Goal: Task Accomplishment & Management: Manage account settings

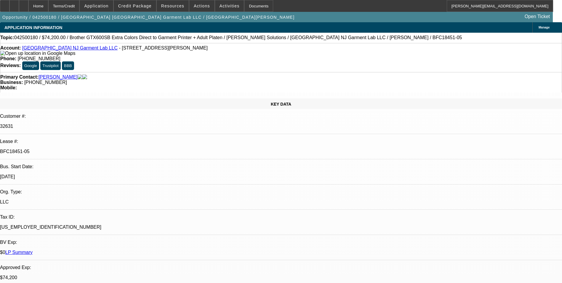
select select "0"
select select "6"
select select "0"
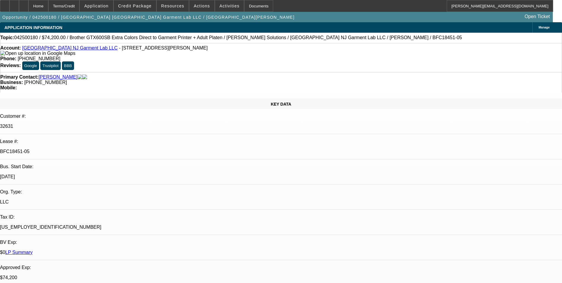
select select "0"
select select "6"
select select "0"
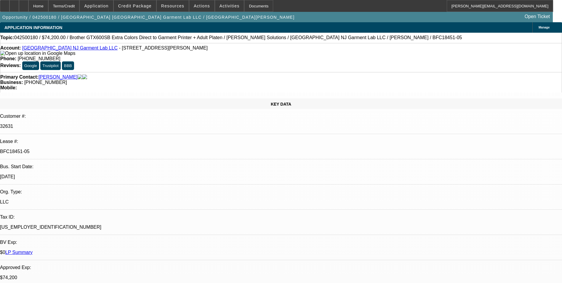
select select "0"
select select "6"
select select "0"
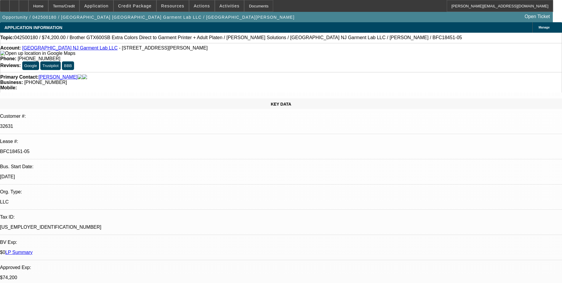
select select "6"
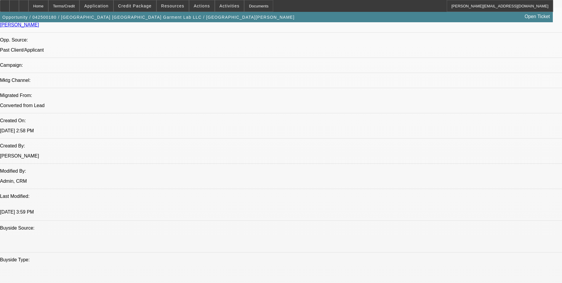
scroll to position [385, 0]
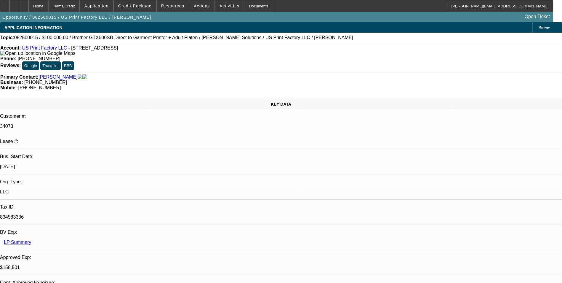
select select "0"
select select "2"
select select "0"
select select "6"
select select "0"
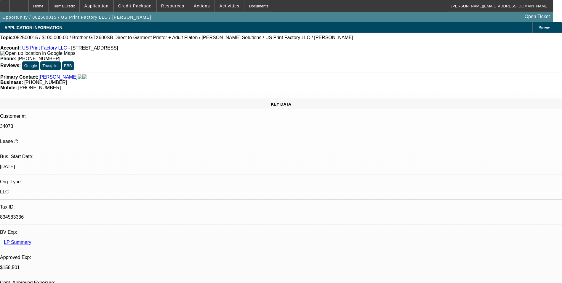
select select "2"
select select "0"
select select "6"
select select "0"
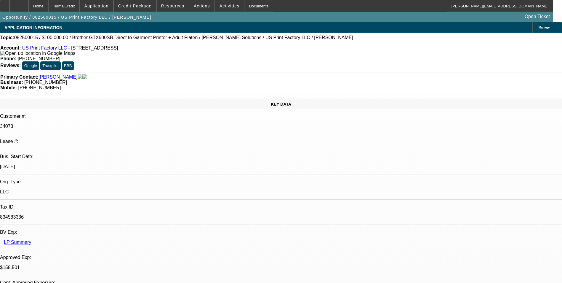
select select "2"
select select "0"
select select "6"
select select "0"
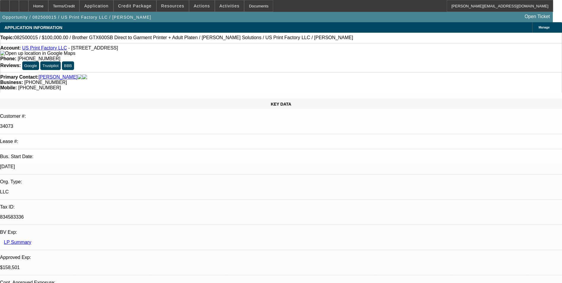
select select "2"
select select "0"
select select "6"
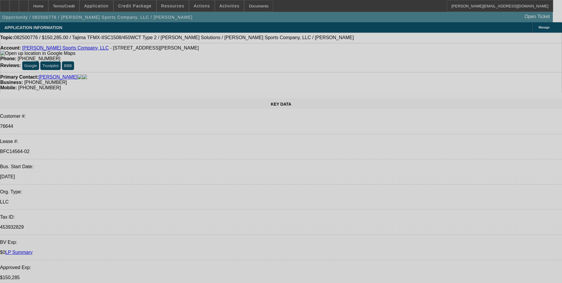
select select "0"
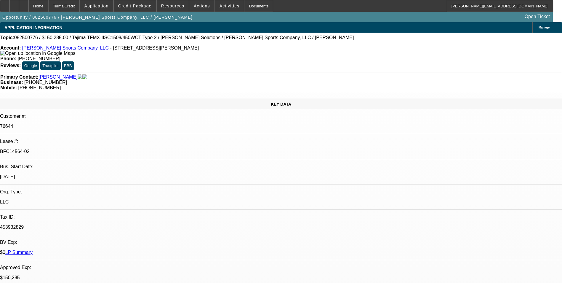
select select "2"
select select "0"
select select "2"
select select "0"
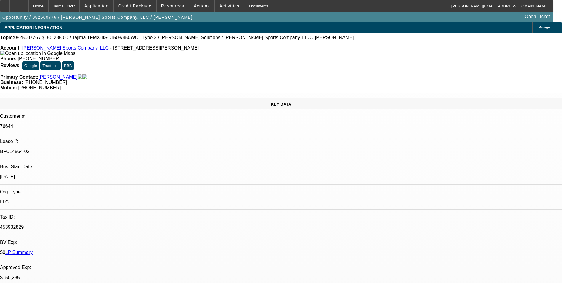
select select "0"
select select "2"
select select "0"
select select "2"
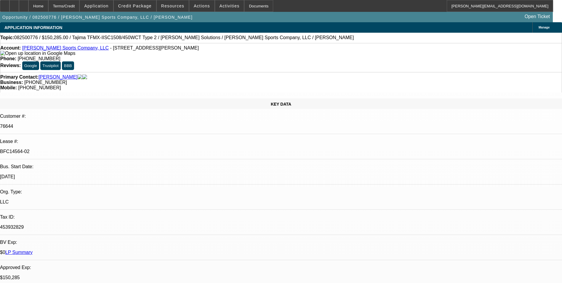
select select "0"
select select "1"
select select "2"
select select "1"
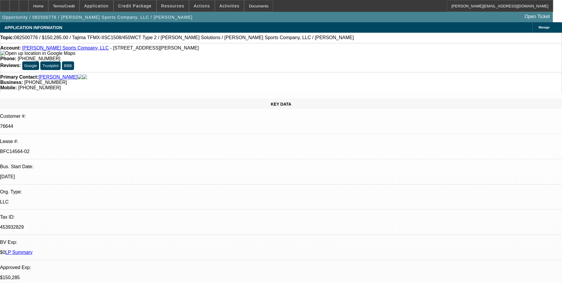
select select "2"
select select "1"
select select "2"
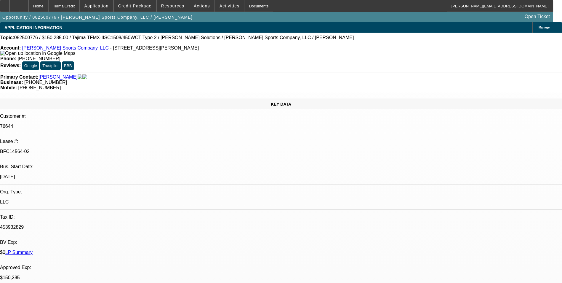
select select "1"
select select "2"
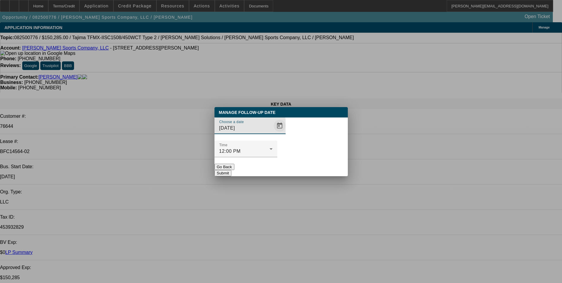
click at [273, 133] on span "Open calendar" at bounding box center [280, 125] width 14 height 14
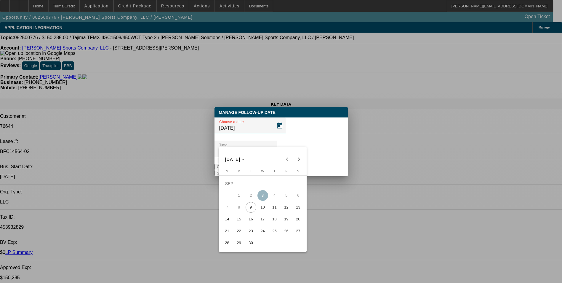
click at [265, 210] on span "10" at bounding box center [262, 207] width 11 height 11
type input "9/10/2025"
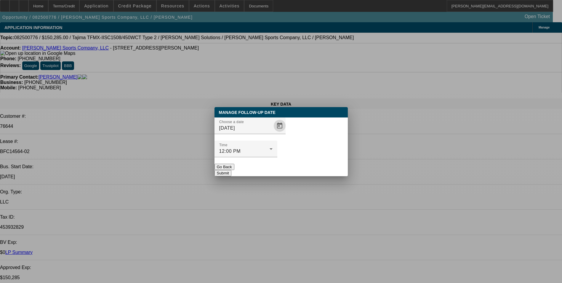
click at [231, 170] on button "Submit" at bounding box center [222, 173] width 17 height 6
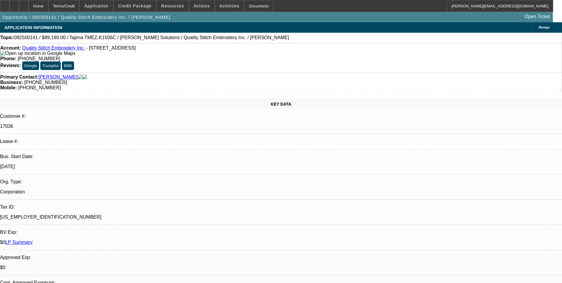
select select "0"
select select "2"
select select "0.1"
select select "4"
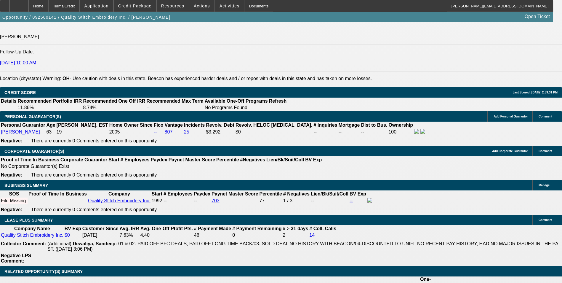
scroll to position [829, 0]
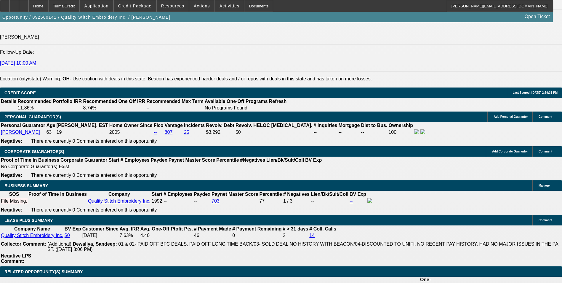
type input "$7,000.00"
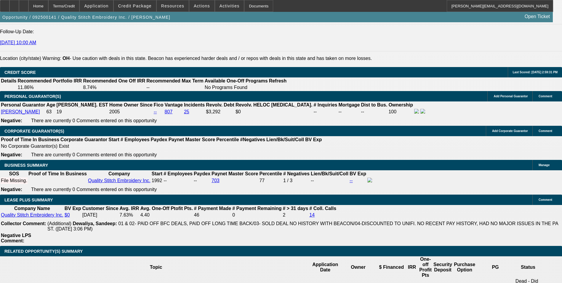
scroll to position [889, 0]
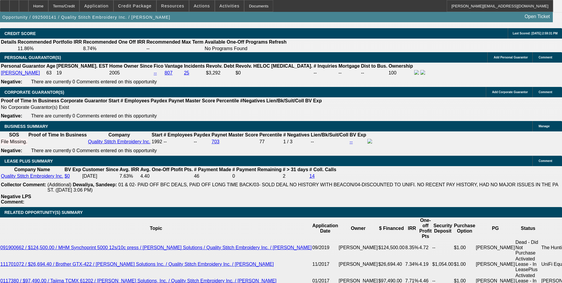
drag, startPoint x: 120, startPoint y: 167, endPoint x: 137, endPoint y: 166, distance: 16.4
type input "72"
type input "1517"
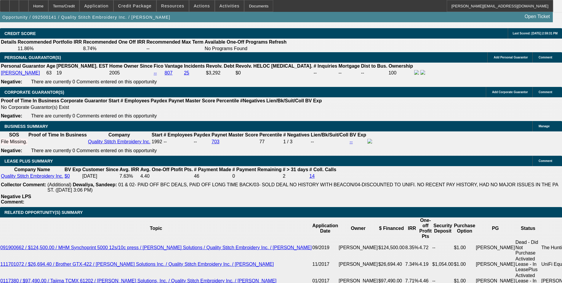
type input "9.9"
type input "$3,034.00"
type input "$1,517.00"
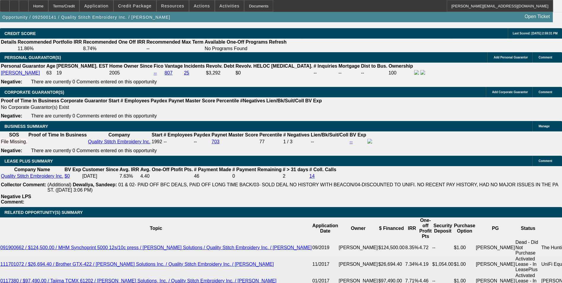
select select "0"
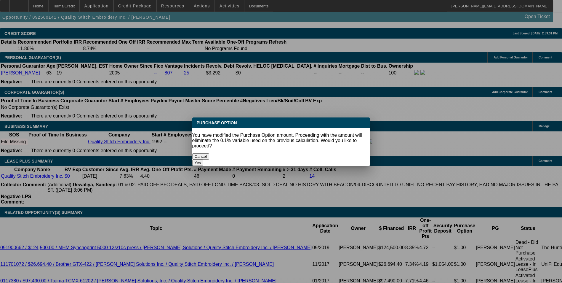
scroll to position [0, 0]
click at [203, 159] on button "Yes" at bounding box center [197, 162] width 11 height 6
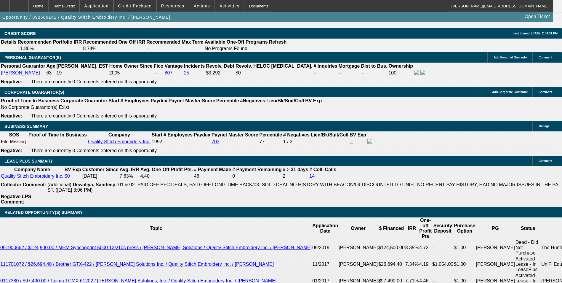
type input "$0.00"
select select "2"
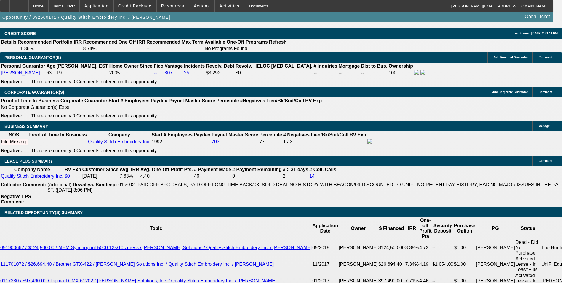
drag, startPoint x: 114, startPoint y: 209, endPoint x: 169, endPoint y: 203, distance: 55.1
type input "$1.00"
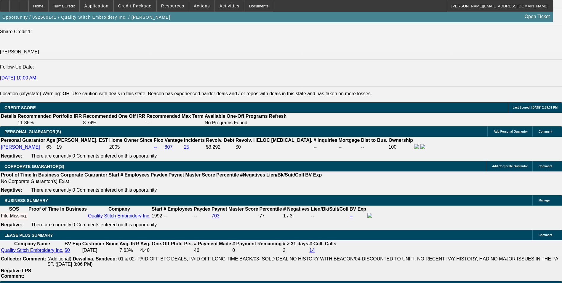
scroll to position [800, 0]
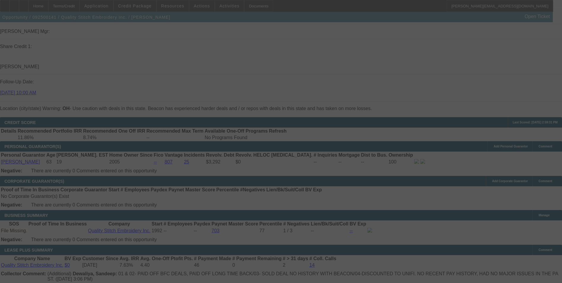
select select "0"
select select "2"
select select "0"
select select "2"
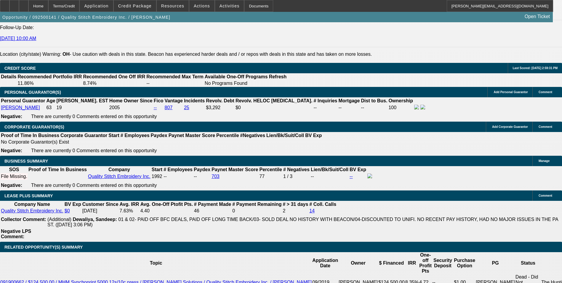
scroll to position [889, 0]
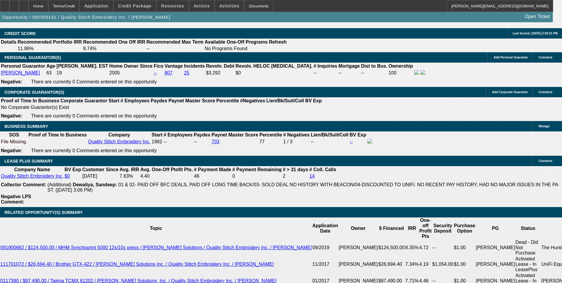
drag, startPoint x: 254, startPoint y: 159, endPoint x: 205, endPoint y: 164, distance: 49.7
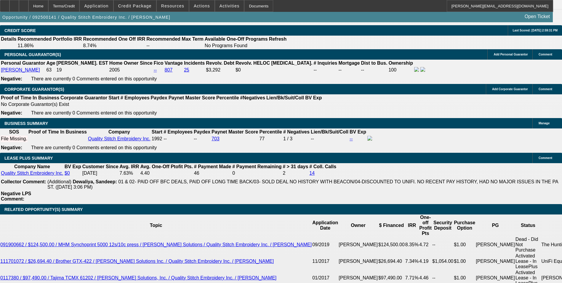
scroll to position [829, 0]
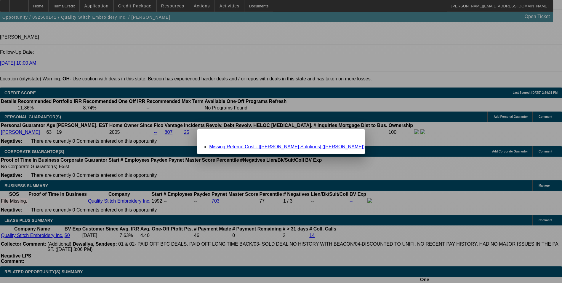
scroll to position [0, 0]
click at [274, 145] on link "Missing Referral Cost - [Hirsch Solutions] (Perry, Brian)" at bounding box center [287, 146] width 156 height 5
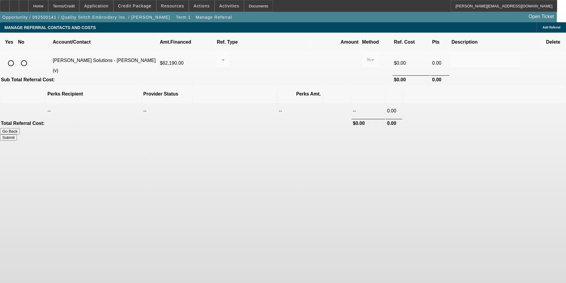
click at [17, 57] on input "radio" at bounding box center [11, 63] width 12 height 12
radio input "true"
click at [222, 56] on div at bounding box center [222, 59] width 0 height 7
click at [266, 69] on span "Pay vendor SALES PERSON" at bounding box center [269, 70] width 48 height 14
click at [316, 56] on input "0.000" at bounding box center [335, 59] width 38 height 7
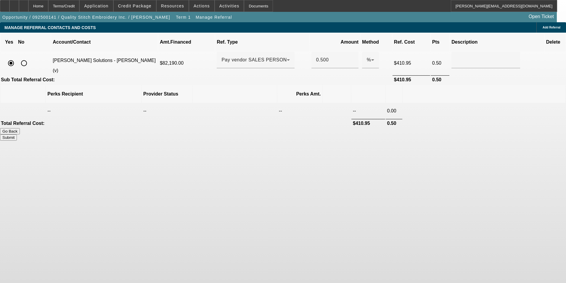
click at [17, 134] on button "Submit" at bounding box center [8, 137] width 17 height 6
type input "0.500"
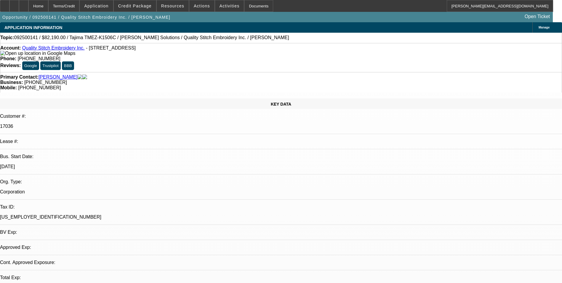
select select "0"
select select "2"
select select "0"
select select "2"
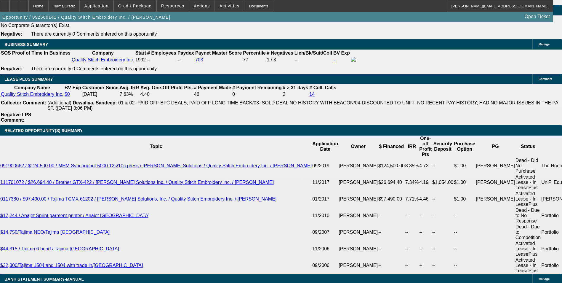
scroll to position [978, 0]
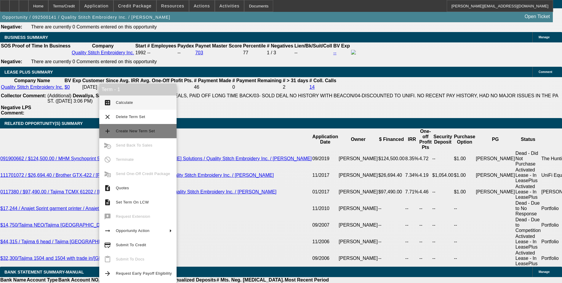
click at [141, 132] on span "Create New Term Set" at bounding box center [135, 131] width 39 height 4
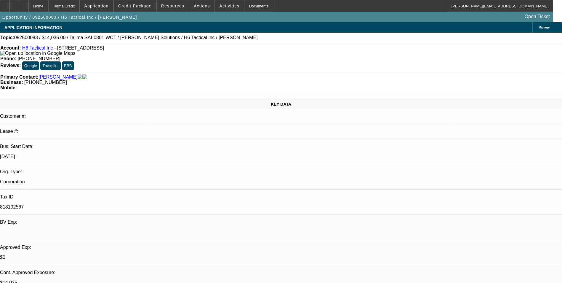
select select "0"
select select "2"
select select "0"
select select "2"
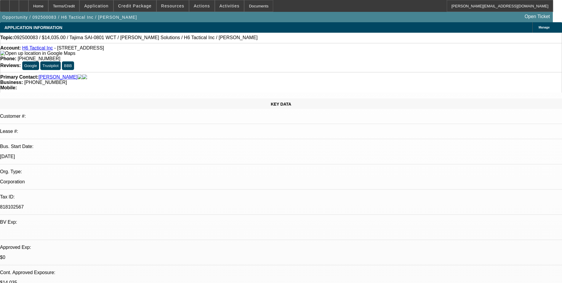
select select "0"
select select "2"
select select "0"
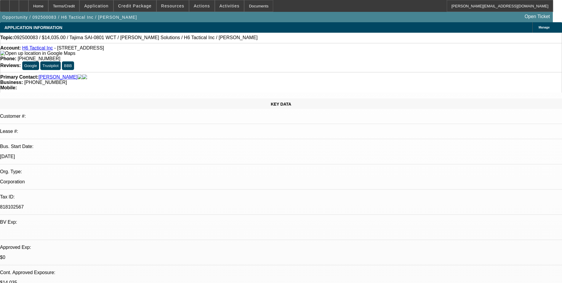
select select "2"
select select "0"
select select "1"
select select "2"
select select "6"
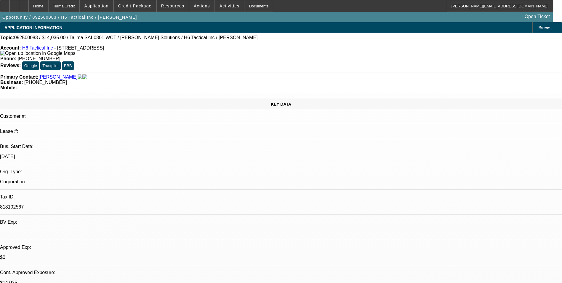
select select "1"
select select "2"
select select "6"
select select "1"
select select "2"
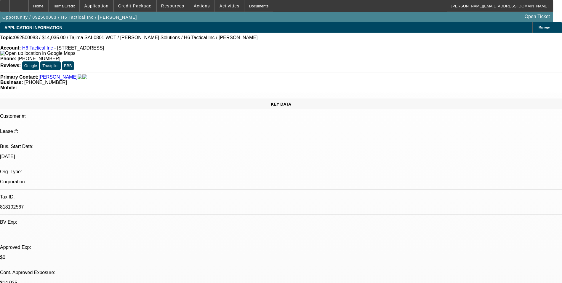
select select "6"
select select "1"
select select "2"
select select "6"
click at [24, 4] on icon at bounding box center [24, 4] width 0 height 0
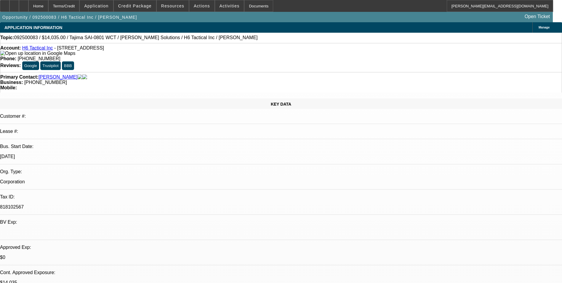
select select "0"
select select "2"
select select "0"
select select "2"
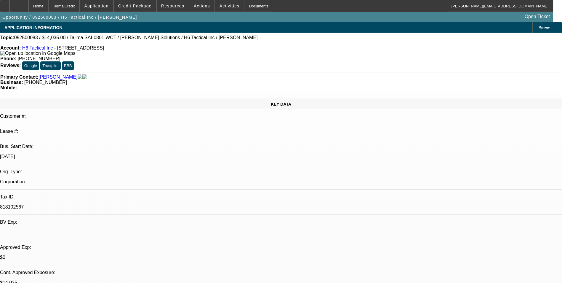
select select "0"
select select "2"
select select "0"
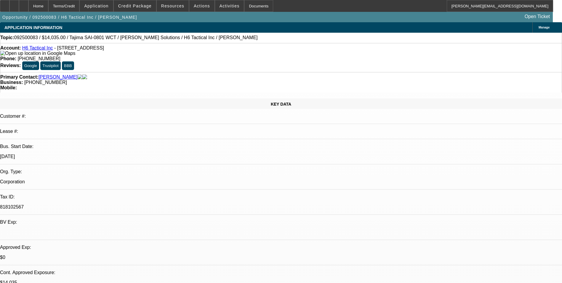
select select "2"
select select "0"
select select "1"
select select "2"
select select "6"
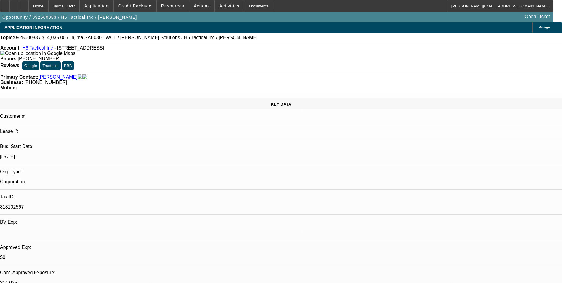
select select "1"
select select "2"
select select "6"
select select "1"
select select "2"
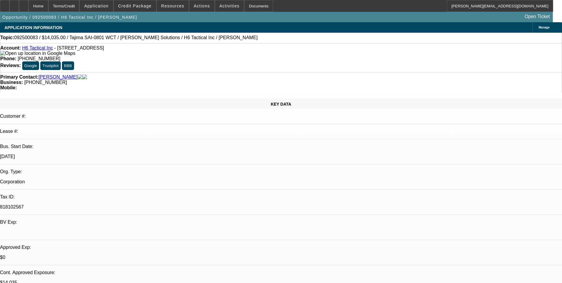
select select "6"
select select "1"
select select "2"
select select "6"
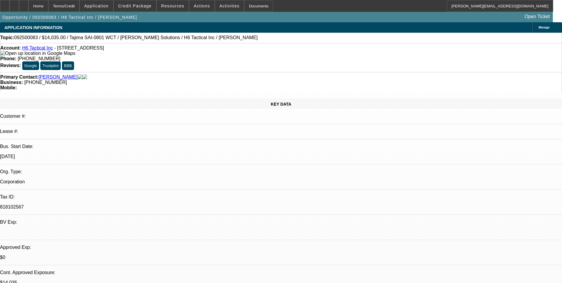
click at [5, 4] on icon at bounding box center [5, 4] width 0 height 0
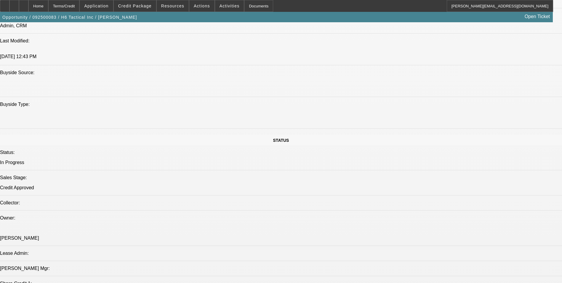
scroll to position [326, 0]
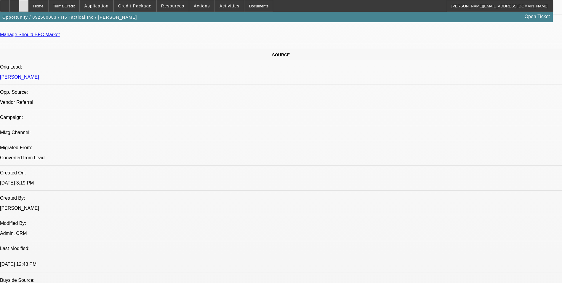
click at [28, 9] on div at bounding box center [23, 6] width 9 height 12
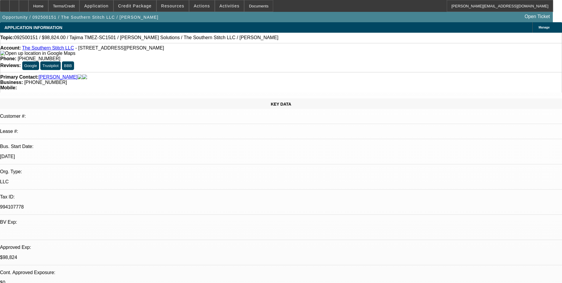
select select "0.2"
select select "2"
select select "0.1"
select select "4"
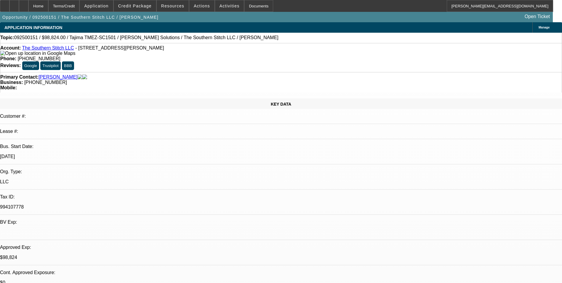
select select "0.2"
select select "2"
select select "0"
select select "6"
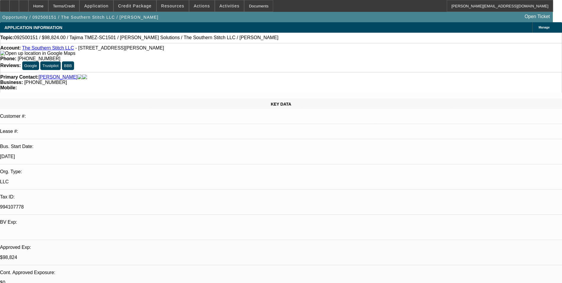
select select "0.1"
select select "2"
select select "0.1"
select select "4"
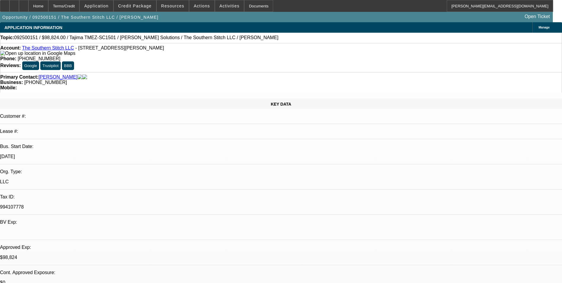
select select "0.1"
select select "2"
select select "0"
select select "6"
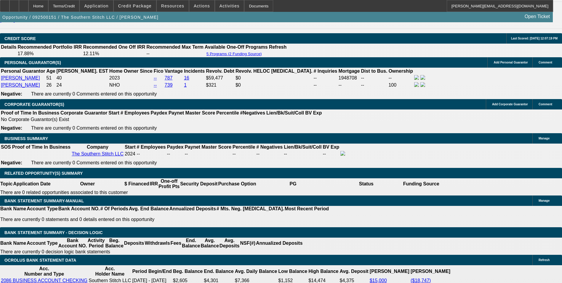
scroll to position [829, 0]
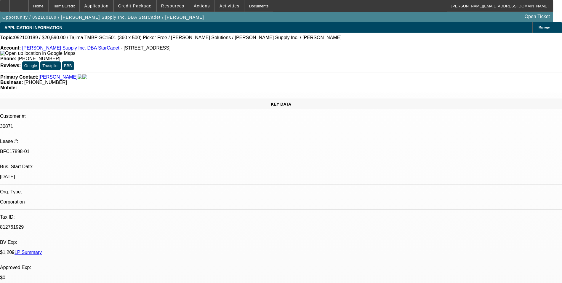
select select "0"
select select "2"
select select "0"
select select "2"
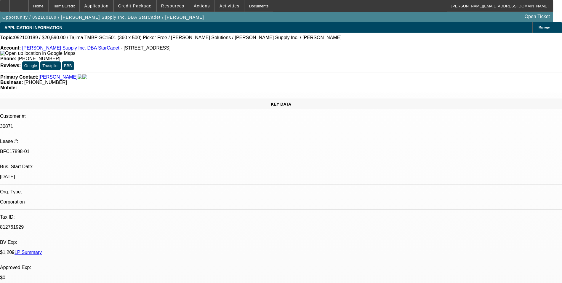
select select "0.1"
select select "0"
select select "2"
select select "0"
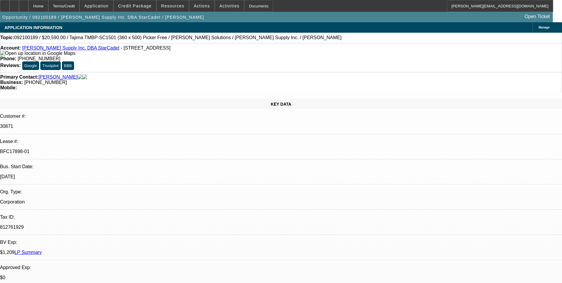
select select "2"
select select "0.1"
select select "1"
select select "2"
select select "6"
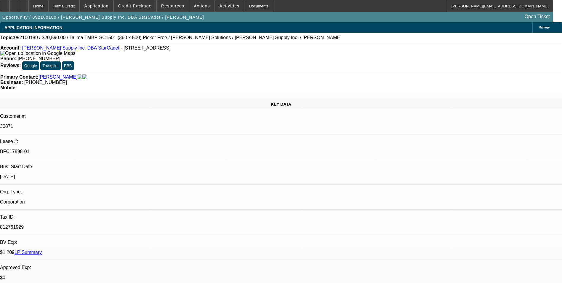
select select "1"
select select "2"
select select "4"
select select "1"
select select "2"
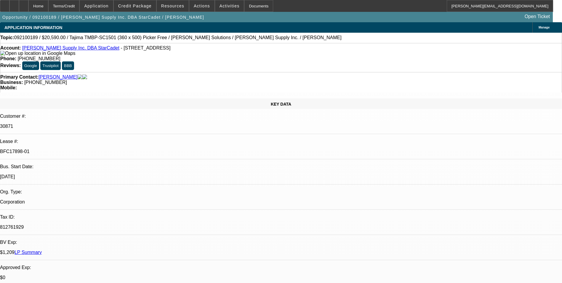
select select "6"
select select "1"
select select "2"
select select "4"
click at [135, 7] on span "Credit Package" at bounding box center [134, 6] width 33 height 5
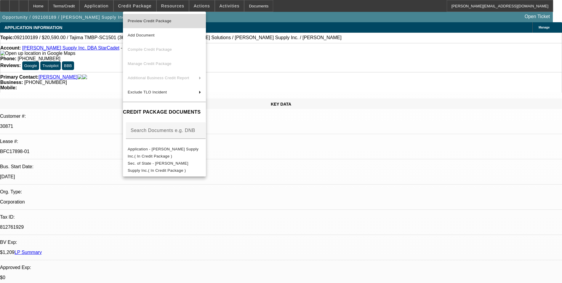
click at [171, 23] on span "Preview Credit Package" at bounding box center [164, 20] width 73 height 7
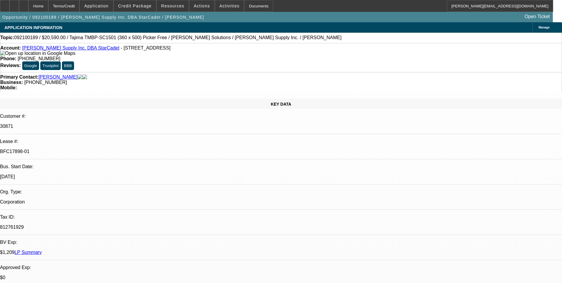
select select "0"
select select "2"
select select "0"
select select "2"
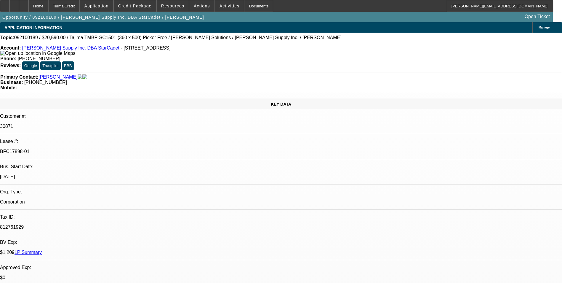
select select "0.1"
select select "0"
select select "2"
select select "0"
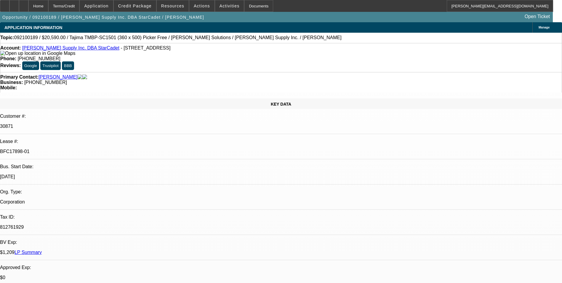
select select "2"
select select "0.1"
select select "1"
select select "2"
select select "6"
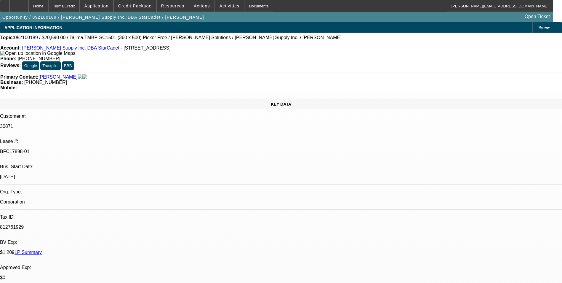
select select "1"
select select "2"
select select "4"
select select "1"
select select "2"
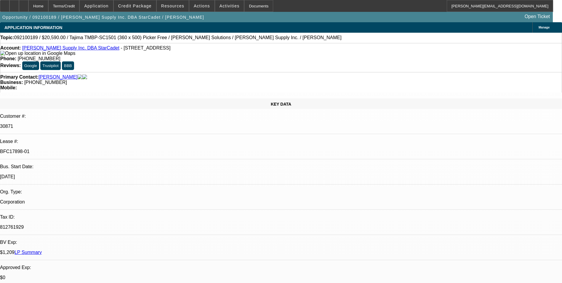
select select "6"
select select "1"
select select "2"
select select "4"
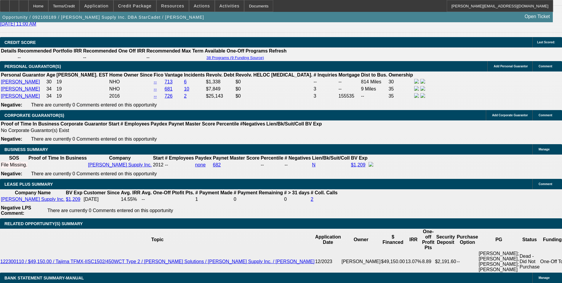
scroll to position [652, 0]
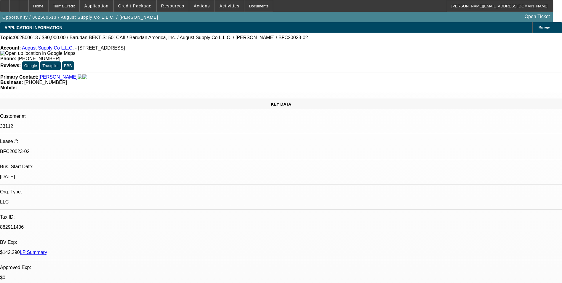
select select "0"
select select "2"
select select "0.1"
select select "4"
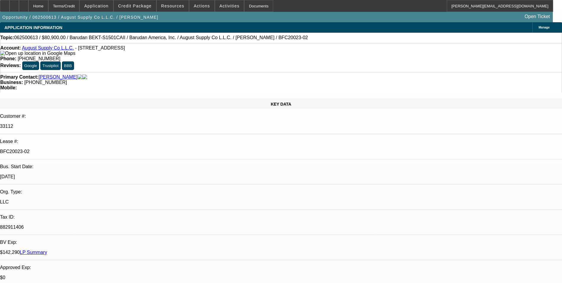
select select "0"
select select "2"
select select "0.1"
select select "4"
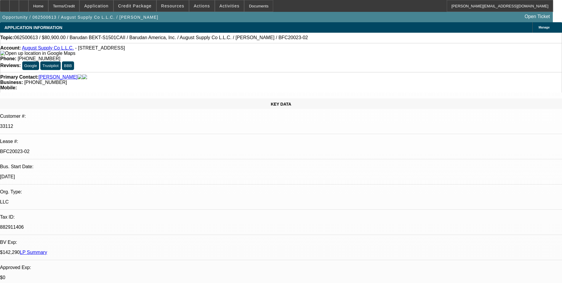
select select "0"
select select "2"
select select "0.1"
select select "4"
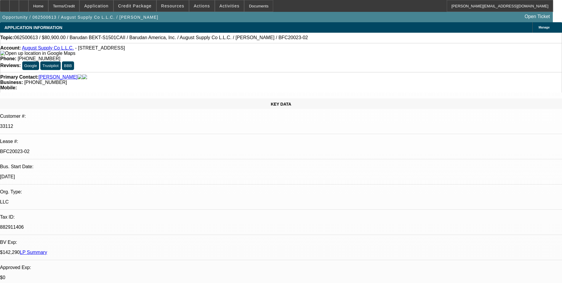
select select "0"
select select "2"
select select "0.1"
select select "4"
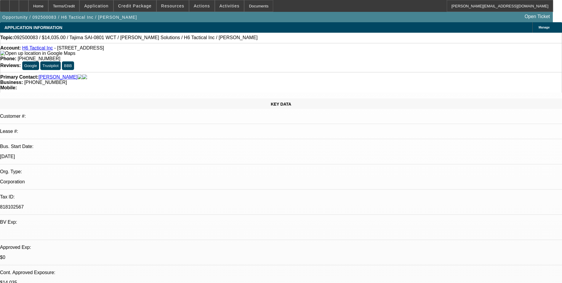
select select "0"
select select "2"
select select "0"
select select "2"
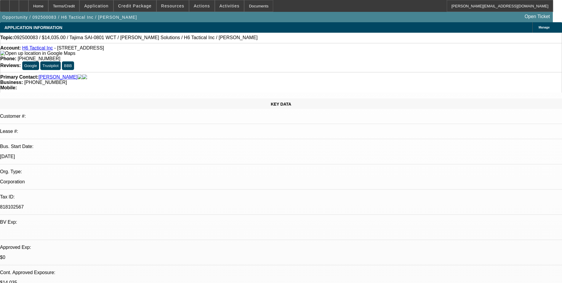
select select "0"
select select "2"
select select "0"
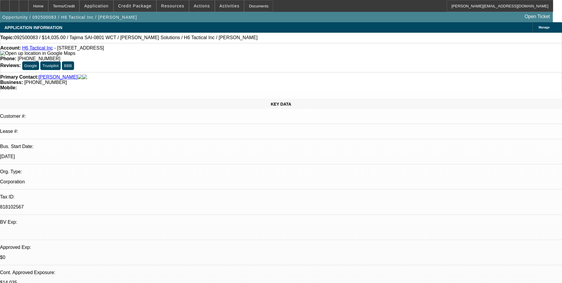
select select "2"
select select "0"
select select "1"
select select "2"
select select "6"
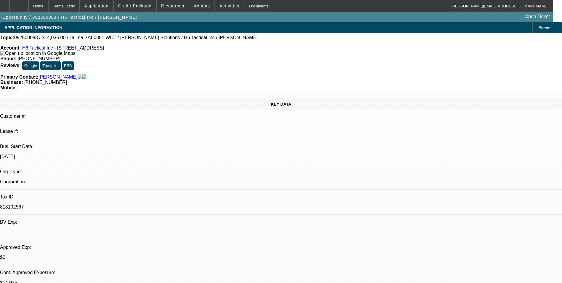
select select "1"
select select "2"
select select "6"
select select "1"
select select "2"
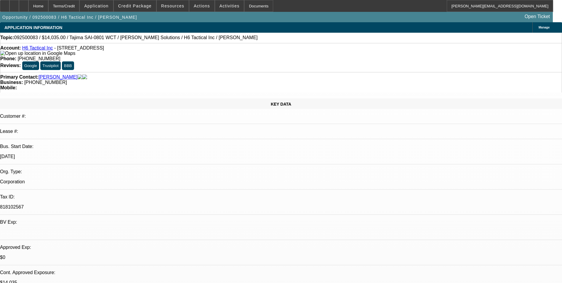
select select "6"
select select "1"
select select "2"
select select "6"
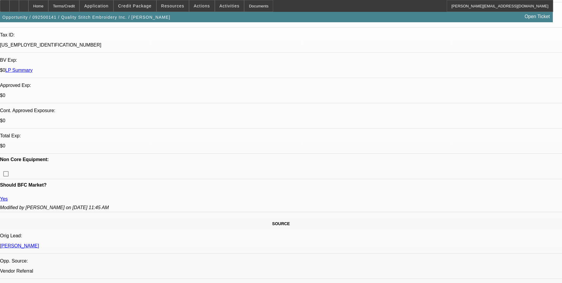
select select "0"
select select "2"
select select "0"
select select "2"
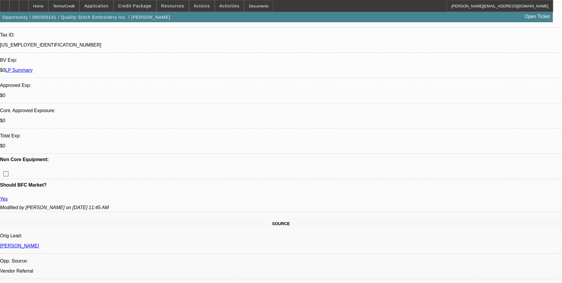
select select "0"
select select "1"
select select "2"
select select "1"
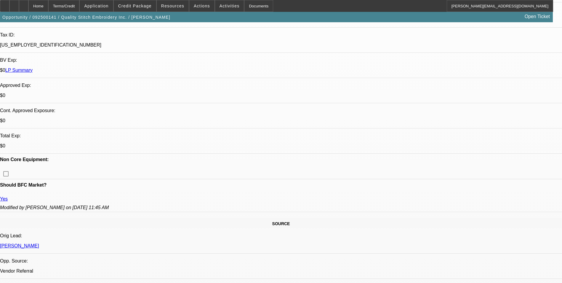
select select "2"
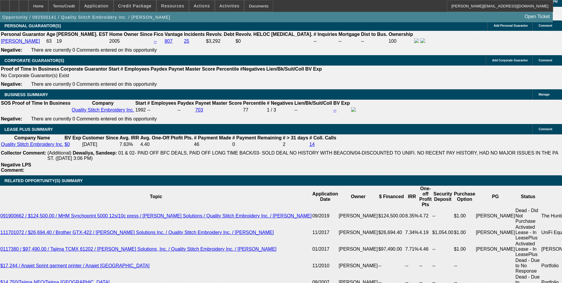
scroll to position [975, 0]
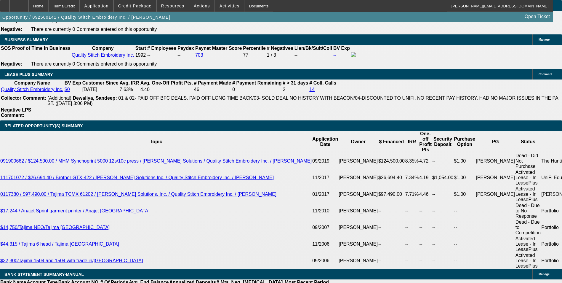
drag, startPoint x: 116, startPoint y: 175, endPoint x: 139, endPoint y: 173, distance: 23.2
type input "UNKNOWN"
type input "60"
type input "$28,190.24"
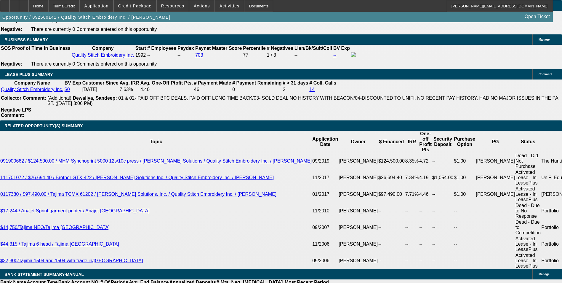
type input "$14,095.12"
type input "$3,481.60"
type input "$1,740.80"
type input "60"
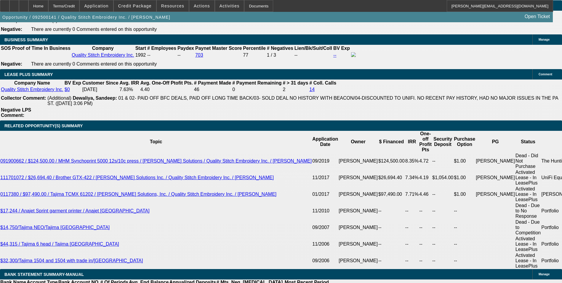
type input "17"
type input "$34.00"
type input "1756"
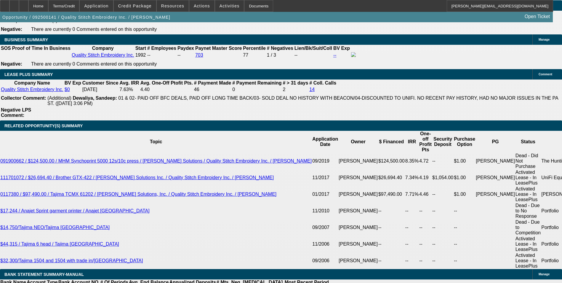
type input "$3,512.00"
type input "10.2"
type input "$1,756.00"
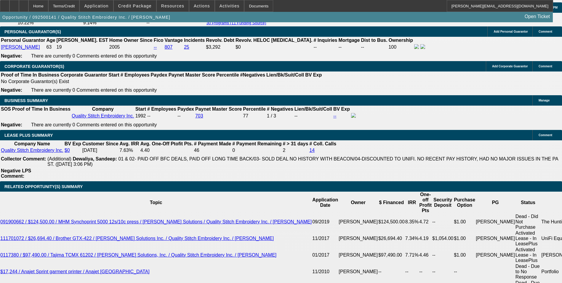
scroll to position [886, 0]
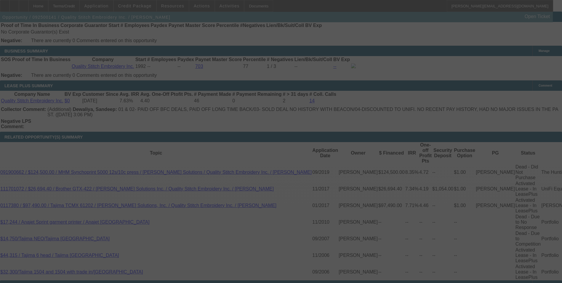
scroll to position [1005, 0]
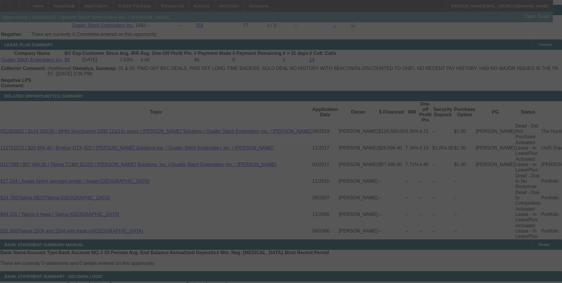
select select "0"
select select "2"
select select "0"
select select "2"
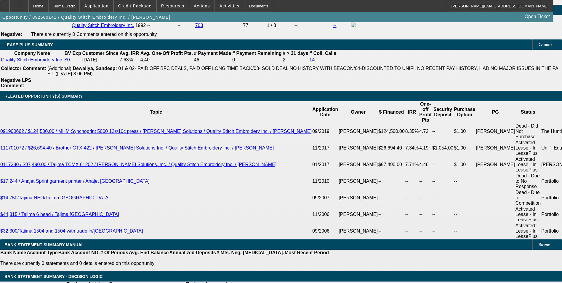
drag, startPoint x: 126, startPoint y: 145, endPoint x: 155, endPoint y: 144, distance: 28.5
type input "UNKNOWN"
type input "9."
type input "$3,412.26"
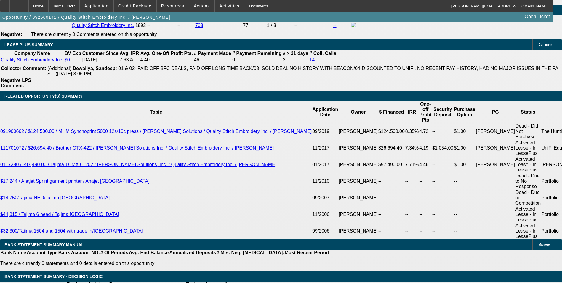
type input "$1,706.13"
type input "9.9"
type input "$3,484.50"
type input "$1,742.25"
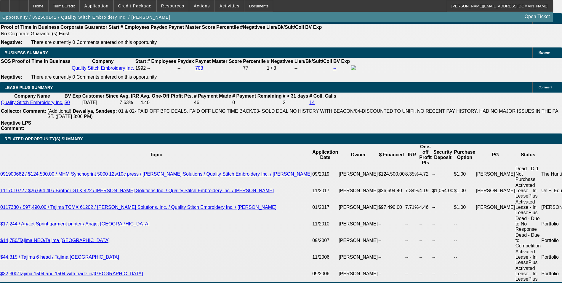
scroll to position [946, 0]
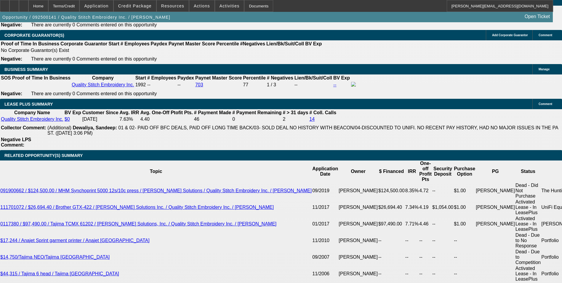
type input "9.9"
type input "17"
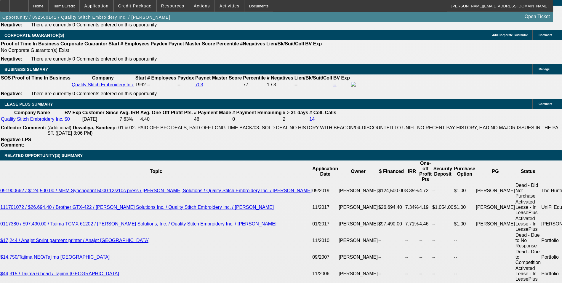
type input "$34.00"
type input "1748"
type input "$3,496.00"
type input "10"
type input "$1,748.00"
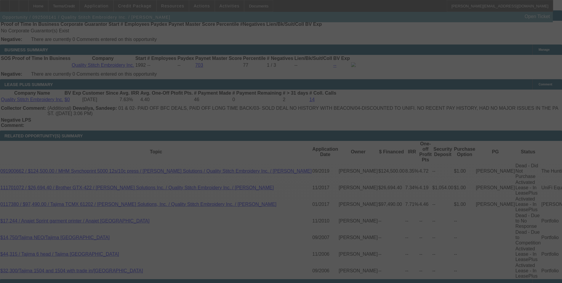
scroll to position [1005, 0]
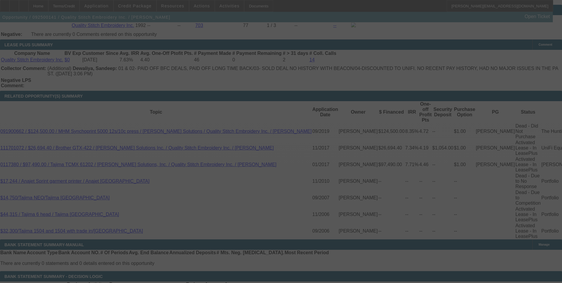
select select "0"
select select "2"
select select "0"
select select "2"
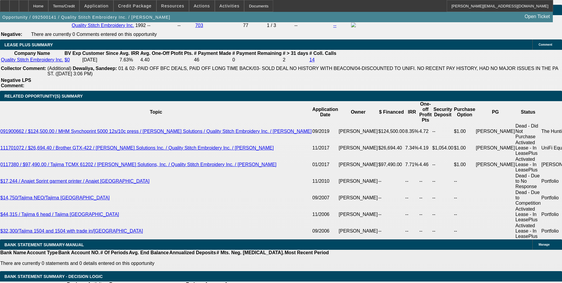
type input "17"
type input "$34.00"
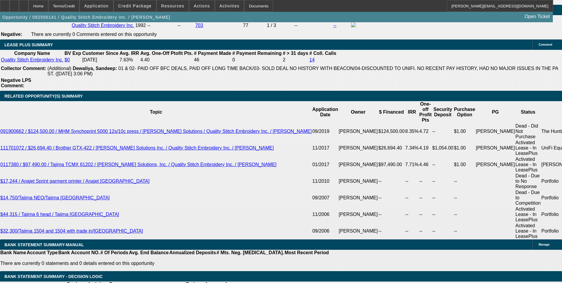
type input "UNKNOWN"
type input "1742"
type input "$3,484.00"
type input "9.9"
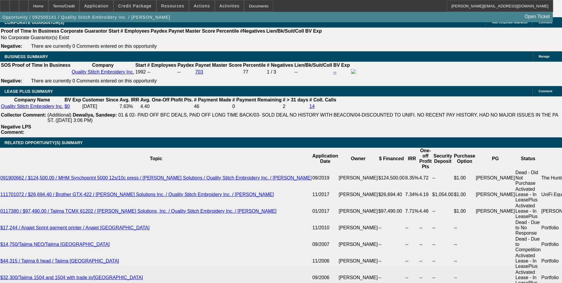
scroll to position [946, 0]
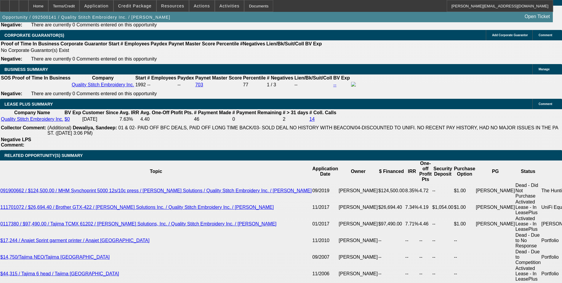
type input "$1,742.00"
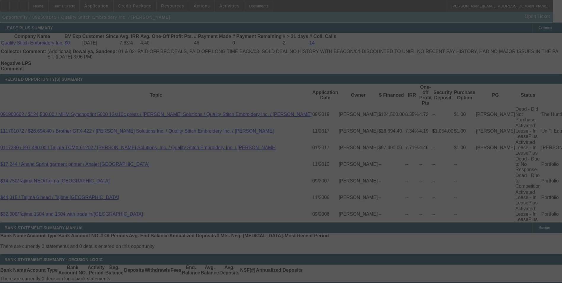
scroll to position [1034, 0]
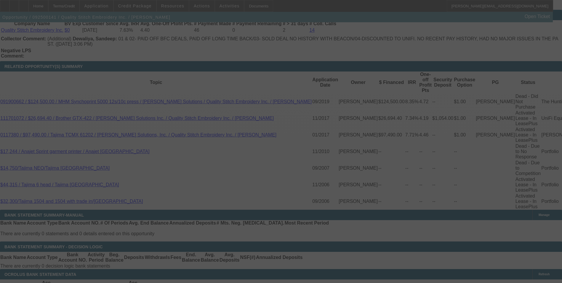
select select "0"
select select "2"
select select "0"
select select "2"
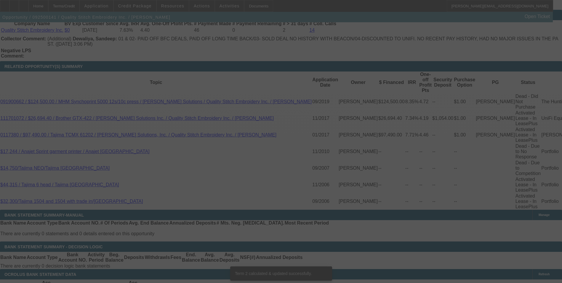
scroll to position [1029, 0]
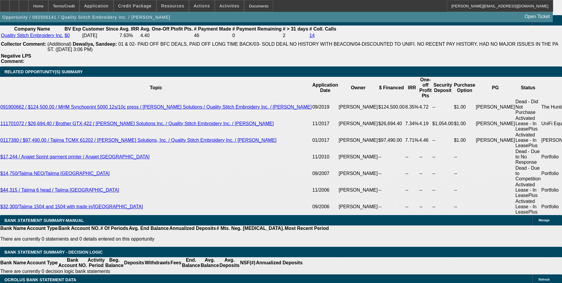
type input "1739"
type input "$3,478.00"
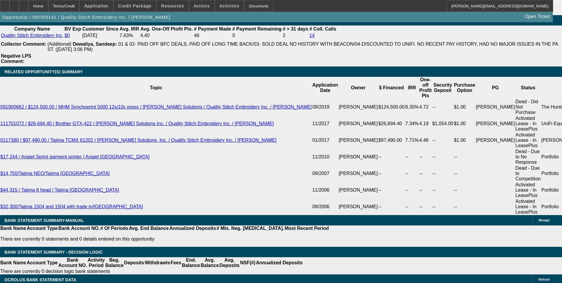
type input "UNKNOWN"
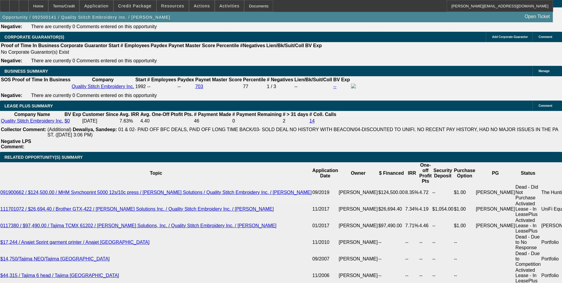
scroll to position [940, 0]
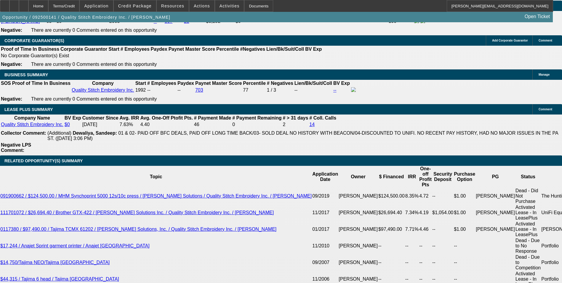
type input "$1,739.00"
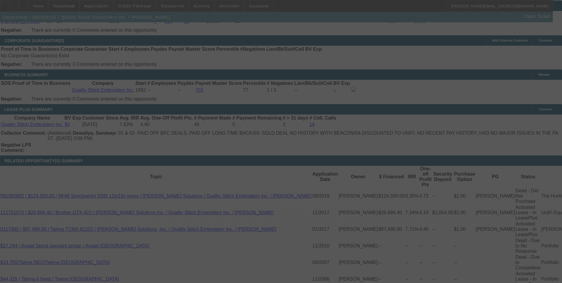
select select "0"
select select "2"
select select "0"
select select "2"
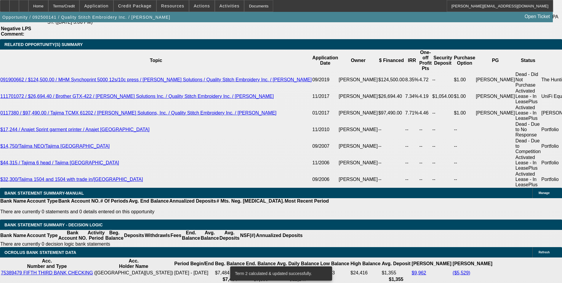
scroll to position [1059, 0]
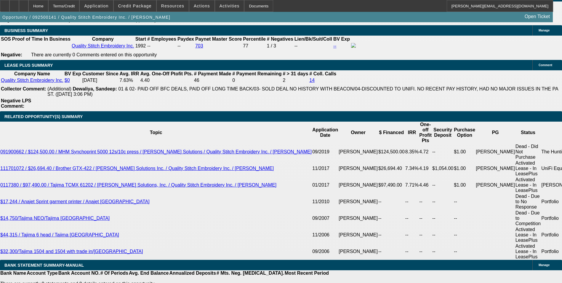
scroll to position [970, 0]
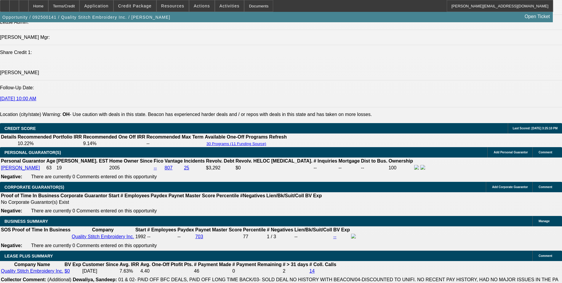
scroll to position [792, 0]
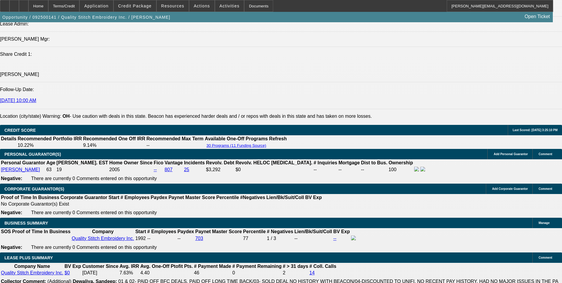
radio input "true"
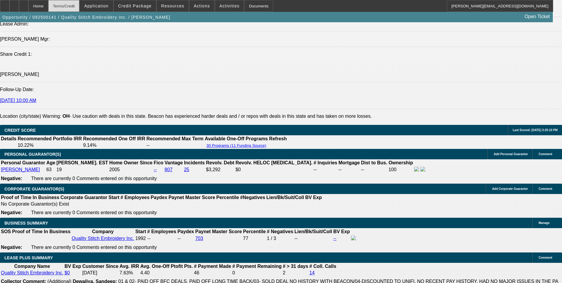
type textarea "Multiple time BFC lessee in good standing on Tajima embroidery equipment and a …"
radio input "true"
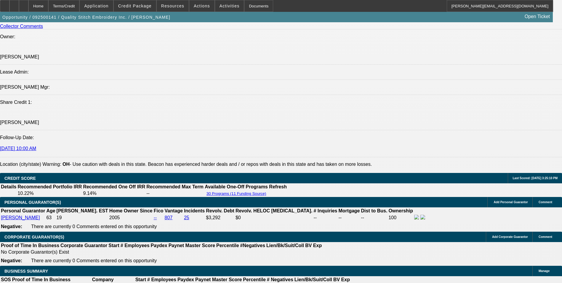
scroll to position [822, 0]
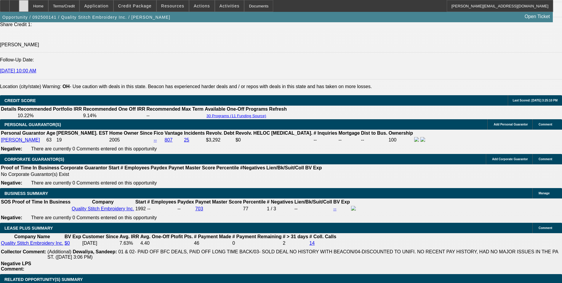
click at [24, 4] on icon at bounding box center [24, 4] width 0 height 0
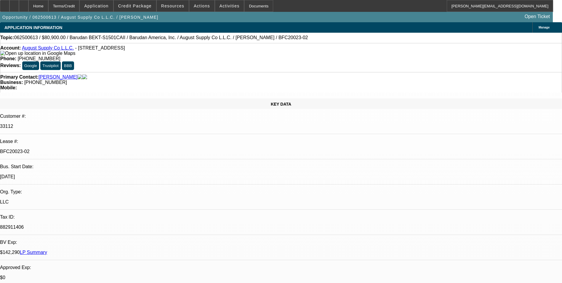
select select "0"
select select "2"
select select "0.1"
select select "4"
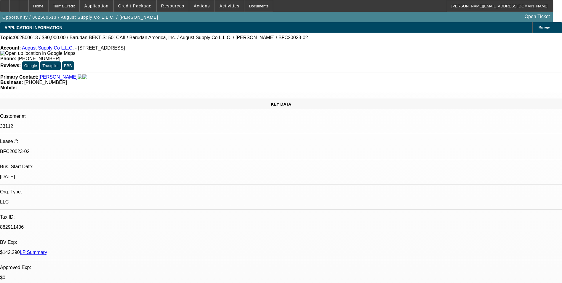
select select "0"
select select "2"
select select "0.1"
select select "4"
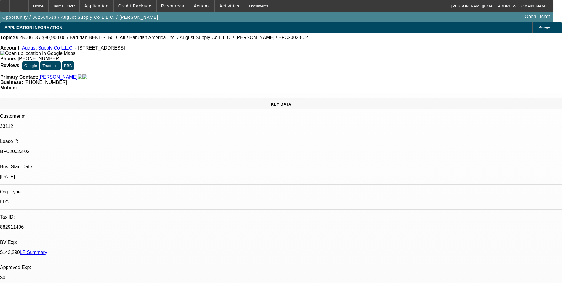
select select "0"
select select "2"
select select "0.1"
select select "4"
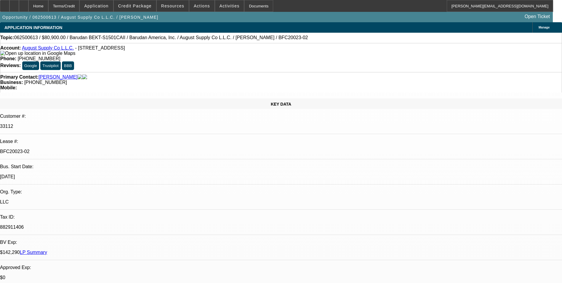
select select "0"
select select "2"
select select "0.1"
select select "4"
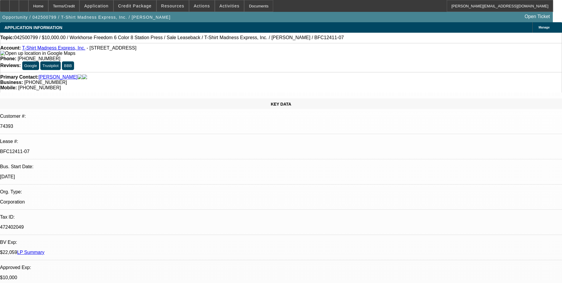
select select "0"
select select "2"
select select "0"
select select "2"
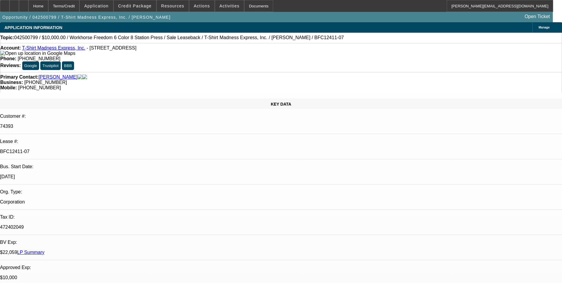
select select "0"
select select "2"
select select "0"
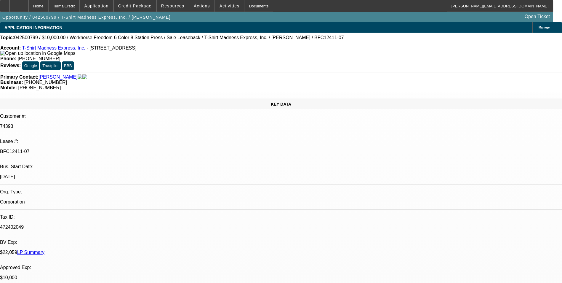
select select "2"
select select "0"
select select "1"
select select "2"
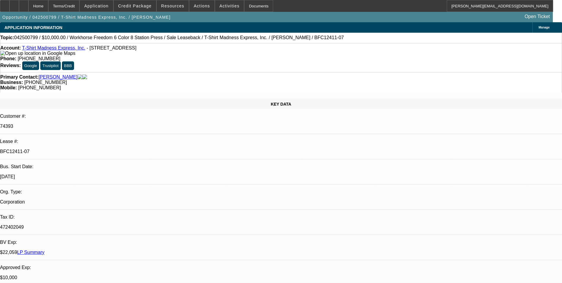
select select "1"
select select "2"
select select "1"
select select "2"
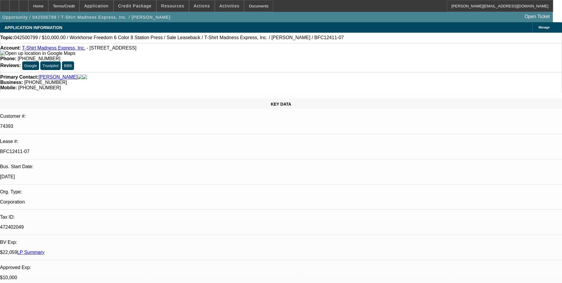
select select "2"
select select "1"
select select "2"
click at [28, 8] on div at bounding box center [23, 6] width 9 height 12
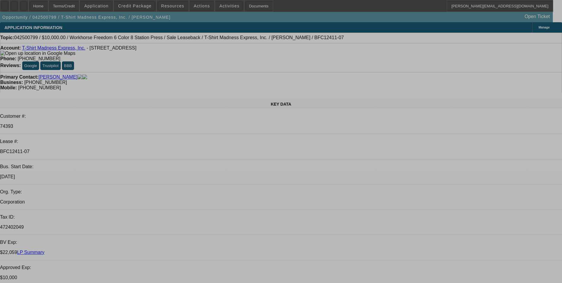
select select "0"
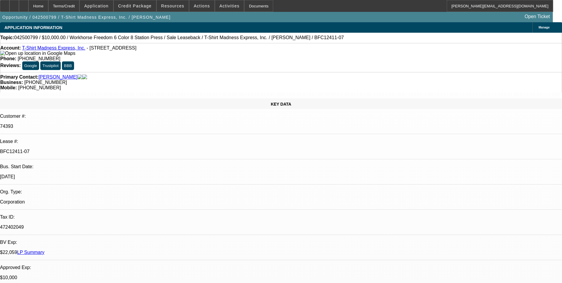
select select "2"
select select "0"
select select "2"
select select "0"
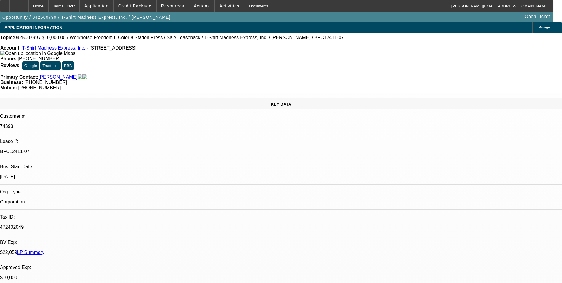
select select "0"
select select "2"
select select "0"
select select "2"
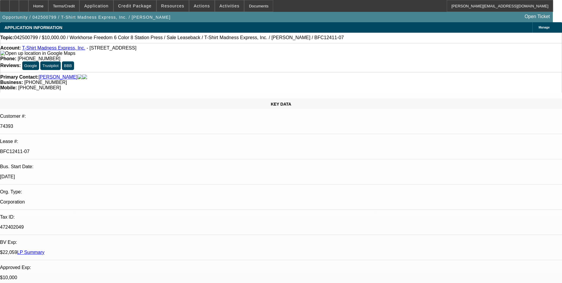
select select "0"
select select "1"
select select "2"
select select "1"
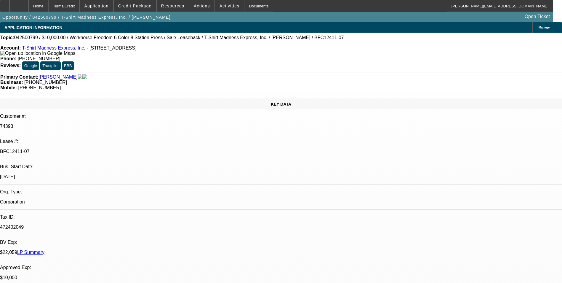
select select "2"
select select "1"
select select "2"
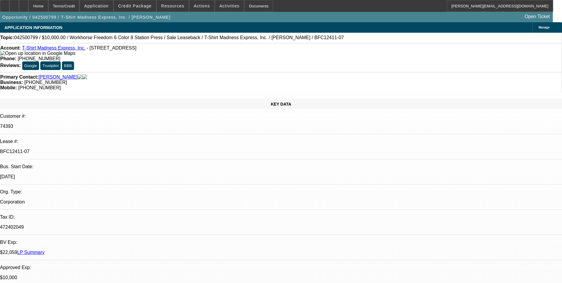
select select "1"
select select "2"
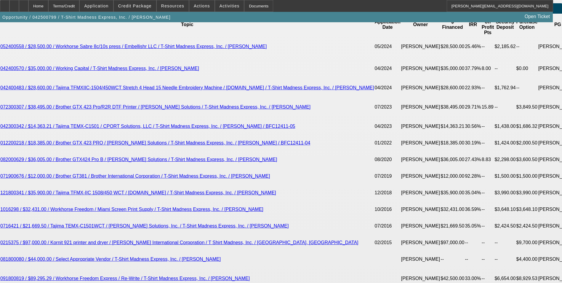
scroll to position [1126, 0]
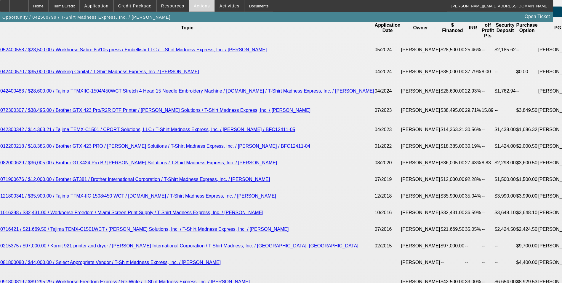
click at [197, 8] on span "Actions" at bounding box center [202, 6] width 16 height 5
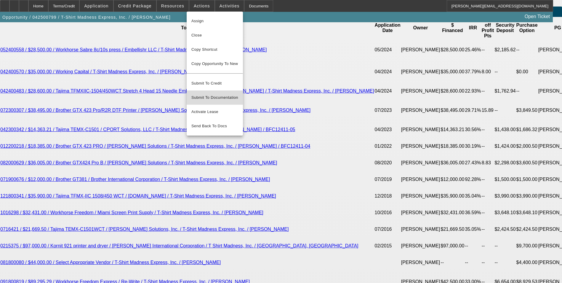
click at [220, 94] on span "Submit To Documentation" at bounding box center [214, 97] width 47 height 7
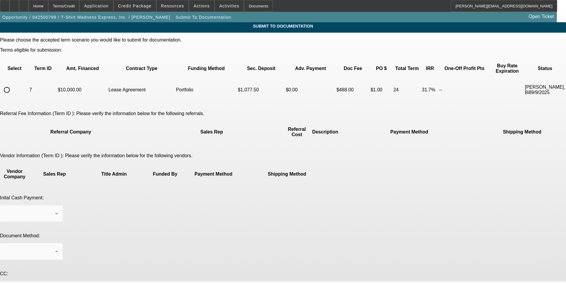
click at [13, 84] on input "radio" at bounding box center [7, 90] width 12 height 12
radio input "true"
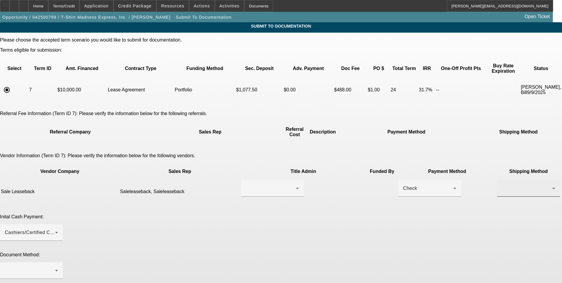
click at [502, 185] on div at bounding box center [527, 188] width 50 height 7
click at [404, 183] on mat-option "Fed Ex" at bounding box center [408, 184] width 63 height 14
click at [60, 229] on icon at bounding box center [56, 232] width 7 height 7
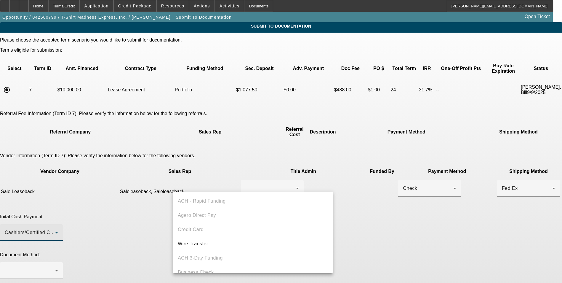
scroll to position [20, 0]
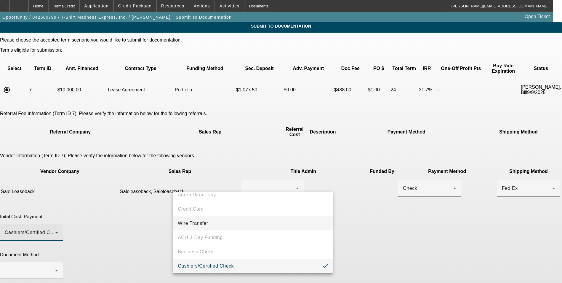
drag, startPoint x: 216, startPoint y: 222, endPoint x: 255, endPoint y: 211, distance: 40.5
click at [216, 222] on mat-option "Wire Transfer" at bounding box center [253, 223] width 160 height 14
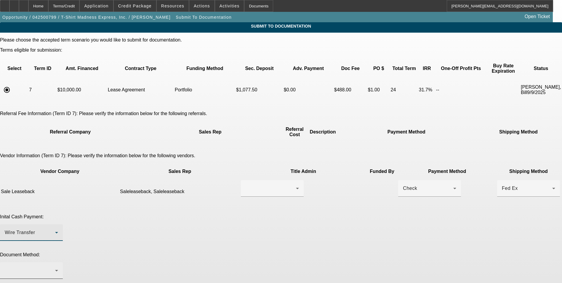
click at [55, 267] on div at bounding box center [30, 270] width 50 height 7
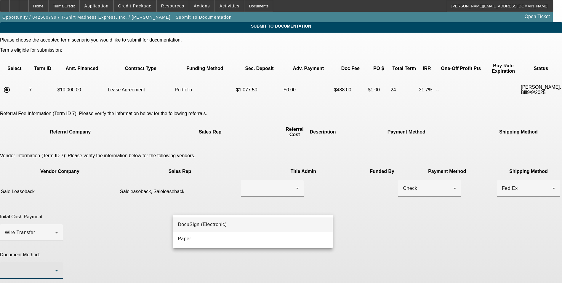
click at [228, 225] on mat-option "DocuSign (Electronic)" at bounding box center [253, 224] width 160 height 14
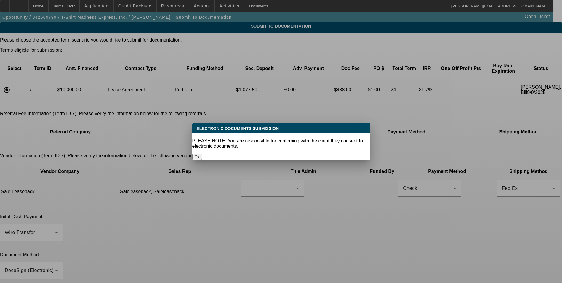
click at [202, 153] on button "Ok" at bounding box center [197, 156] width 10 height 6
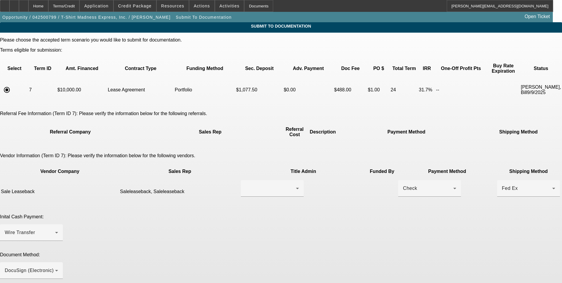
scroll to position [20, 0]
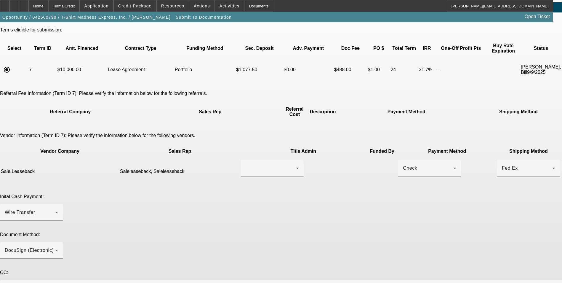
type textarea "This sale leaseback was already in docs, but the initial approval expired. Here…"
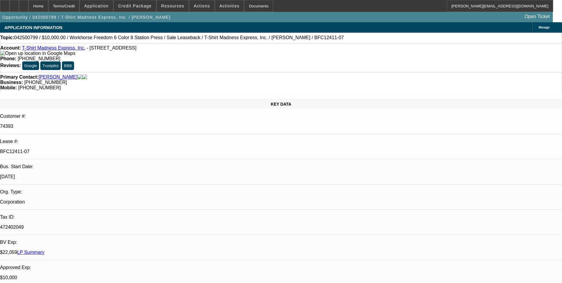
select select "0"
select select "2"
select select "0"
select select "2"
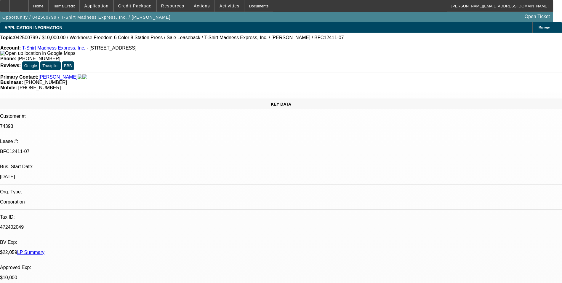
select select "0"
select select "2"
select select "0"
select select "2"
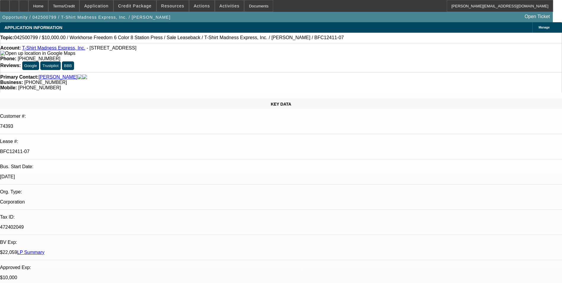
select select "0"
select select "2"
select select "0"
select select "2"
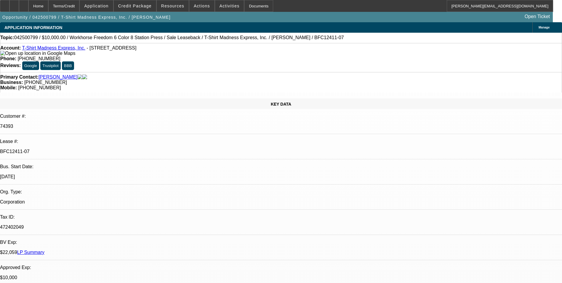
select select "0"
select select "2"
select select "0"
select select "2"
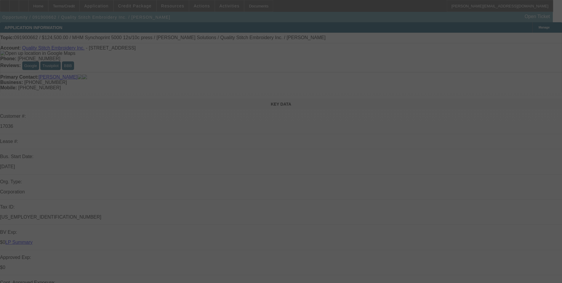
select select "0"
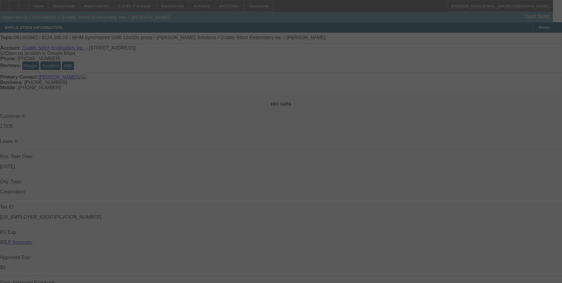
select select "0"
select select "2"
select select "0"
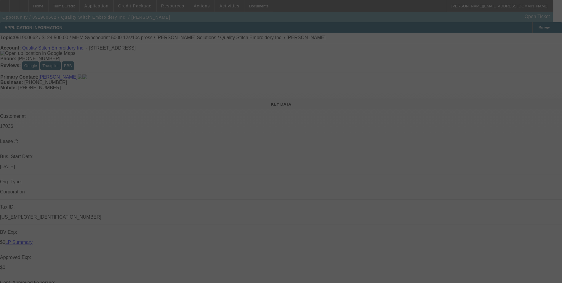
select select "0"
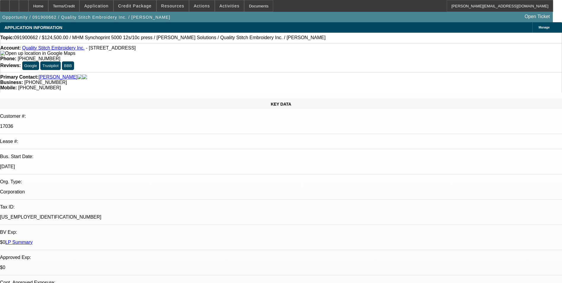
select select "1"
select select "2"
select select "1"
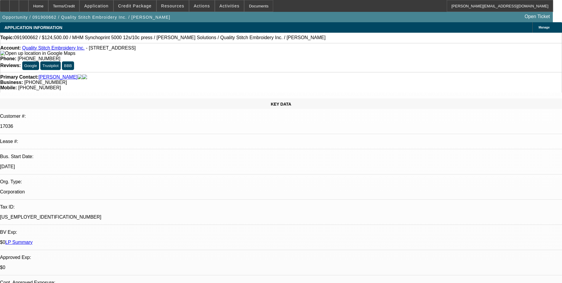
select select "2"
select select "1"
select select "2"
select select "1"
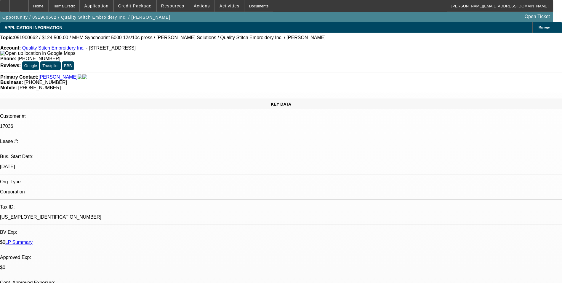
select select "1"
select select "2"
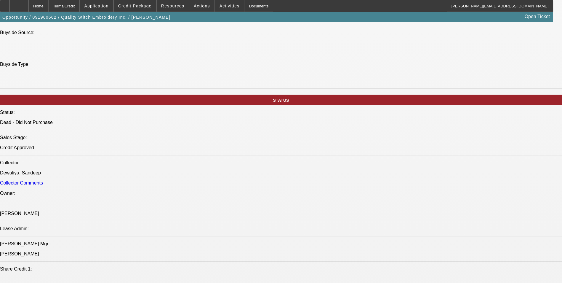
scroll to position [652, 0]
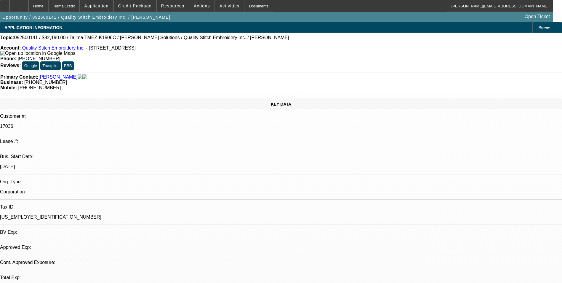
select select "0"
select select "2"
select select "0"
select select "2"
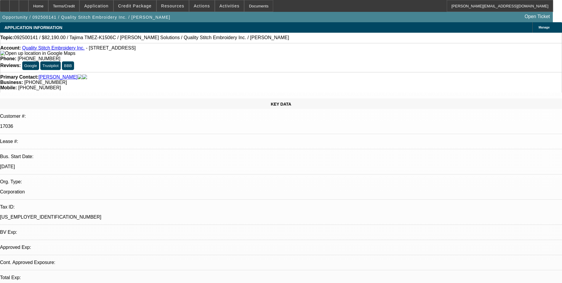
select select "0"
select select "2"
select select "0"
select select "2"
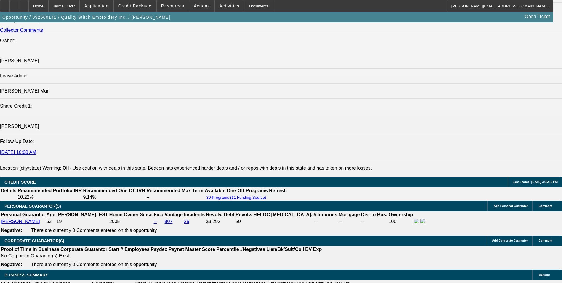
scroll to position [741, 0]
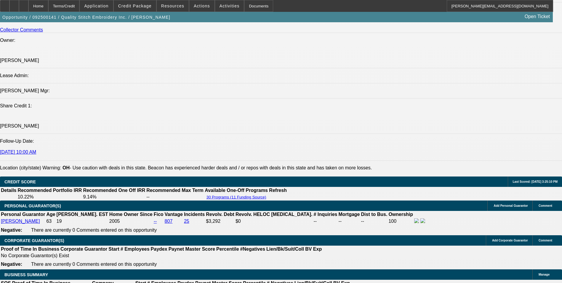
drag, startPoint x: 364, startPoint y: 189, endPoint x: 46, endPoint y: 189, distance: 317.5
drag, startPoint x: 46, startPoint y: 189, endPoint x: 49, endPoint y: 189, distance: 3.3
copy span "Multiple time BFC lessee in good standing on Tajima embroidery equipment and a …"
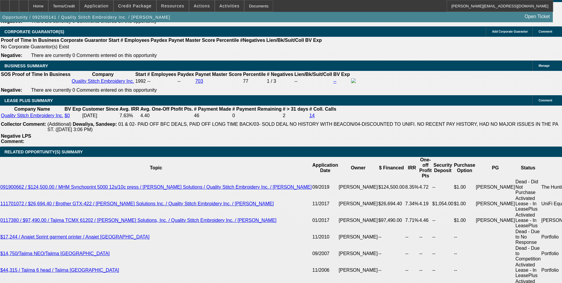
scroll to position [948, 0]
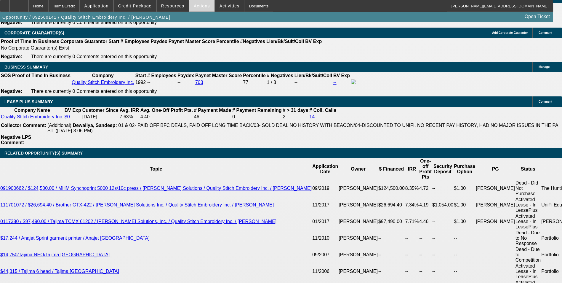
click at [204, 10] on span at bounding box center [201, 6] width 25 height 14
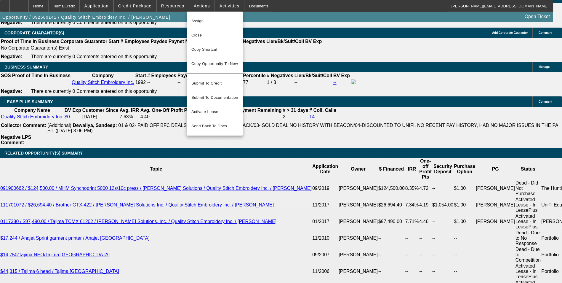
click at [272, 83] on div at bounding box center [281, 141] width 562 height 283
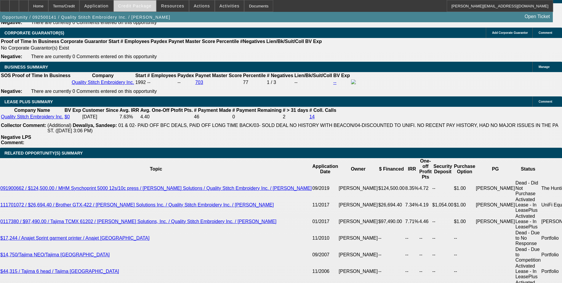
click at [142, 7] on span "Credit Package" at bounding box center [134, 6] width 33 height 5
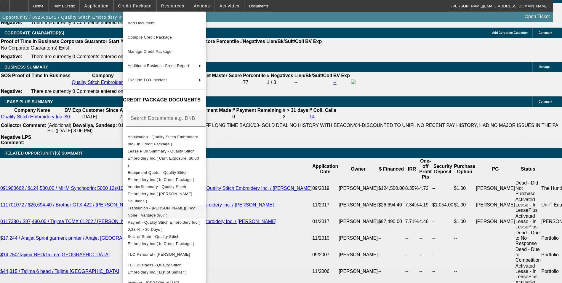
scroll to position [23, 0]
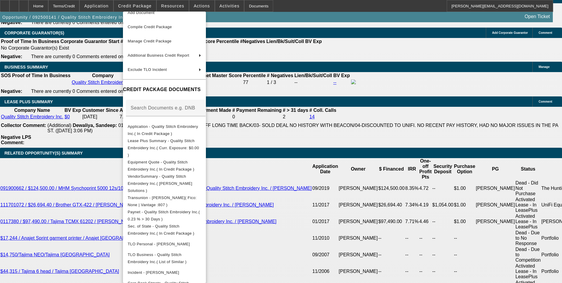
click at [335, 194] on div at bounding box center [281, 141] width 562 height 283
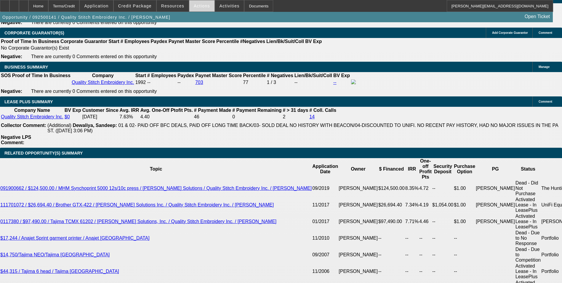
click at [200, 9] on span at bounding box center [201, 6] width 25 height 14
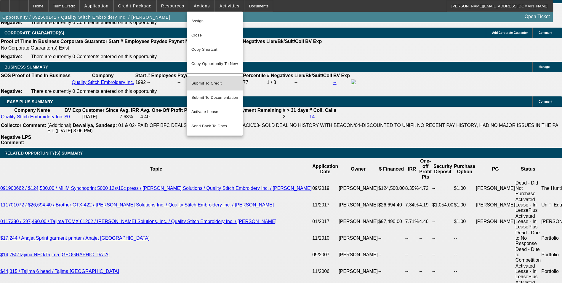
click at [225, 80] on span "Submit To Credit" at bounding box center [214, 83] width 47 height 7
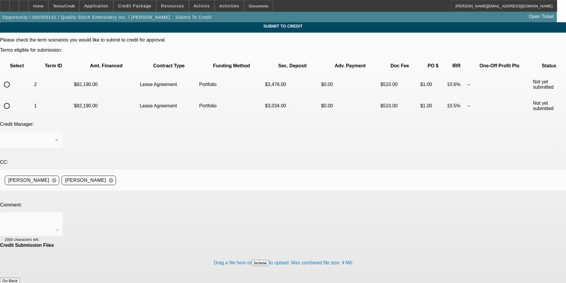
click at [13, 100] on input "radio" at bounding box center [7, 106] width 12 height 12
radio input "true"
click at [55, 136] on div at bounding box center [30, 139] width 50 height 7
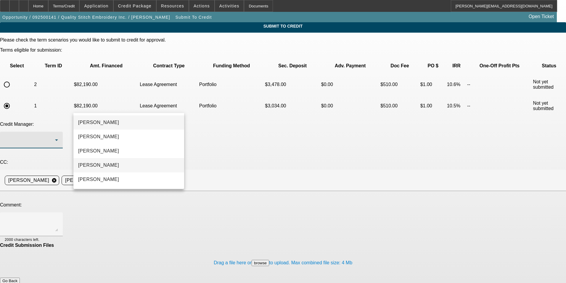
click at [120, 159] on mat-option "Magner, Bill" at bounding box center [128, 165] width 111 height 14
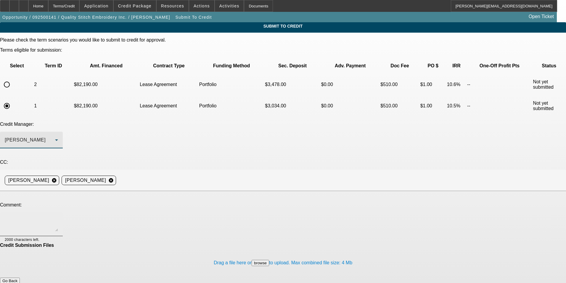
click at [58, 217] on textarea at bounding box center [31, 224] width 53 height 14
paste textarea "Multiple time BFC lessee in good standing on Tajima embroidery equipment and a …"
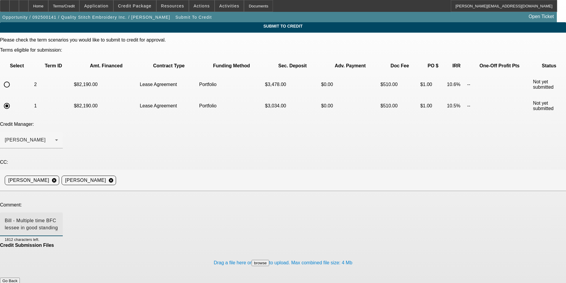
click at [58, 217] on textarea "Bill - Multiple time BFC lessee in good standing on Tajima embroidery equipment…" at bounding box center [31, 224] width 53 height 14
click at [58, 217] on textarea "Bill - 4x BFC lessee in good standing on Tajima embroidery equipment and a Brot…" at bounding box center [31, 224] width 53 height 14
type textarea "Bill - 4x BFC lessee in good standing on Tajima embroidery equipment and a Brot…"
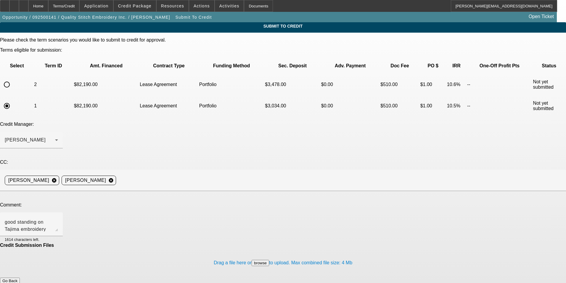
click at [17, 282] on button "Submit" at bounding box center [8, 286] width 17 height 6
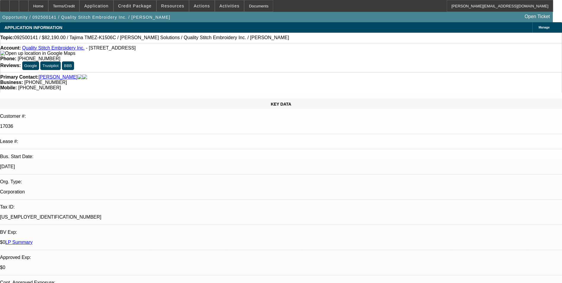
select select "0"
select select "2"
select select "0"
select select "2"
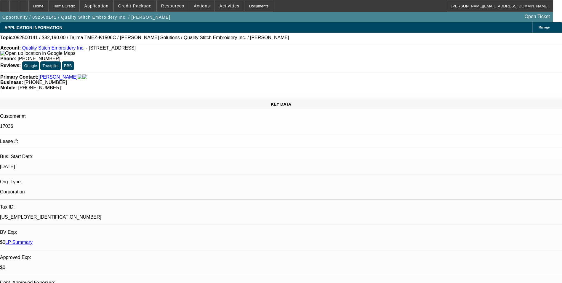
select select "0"
select select "2"
select select "0"
select select "2"
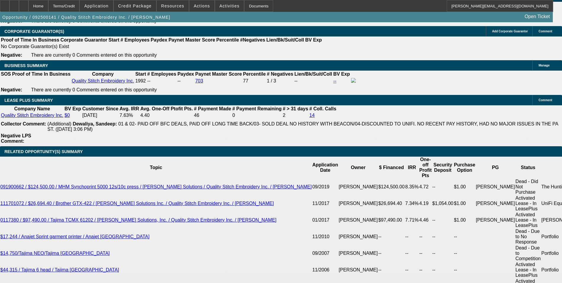
scroll to position [948, 0]
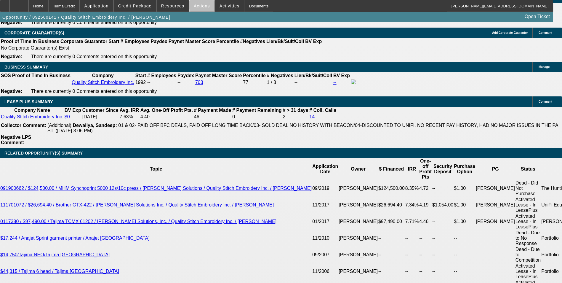
click at [203, 6] on span "Actions" at bounding box center [202, 6] width 16 height 5
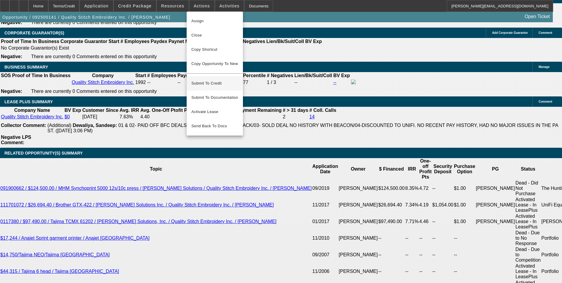
click at [224, 80] on span "Submit To Credit" at bounding box center [214, 83] width 47 height 7
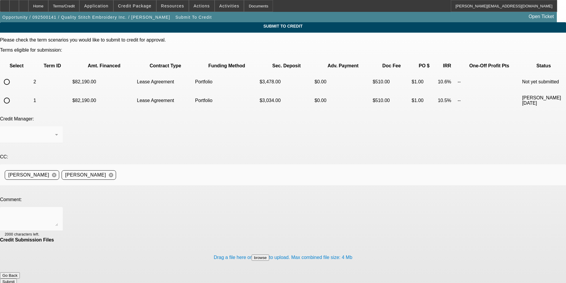
click at [13, 76] on input "radio" at bounding box center [7, 82] width 12 height 12
radio input "true"
click at [55, 131] on div at bounding box center [30, 134] width 50 height 7
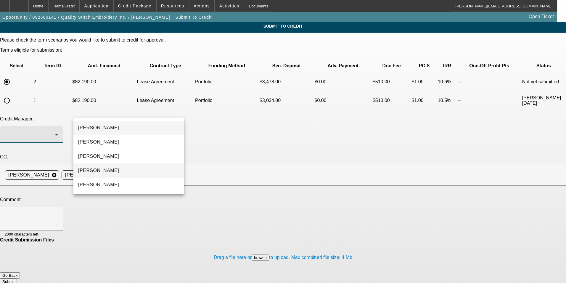
click at [131, 167] on mat-option "[PERSON_NAME]" at bounding box center [128, 170] width 111 height 14
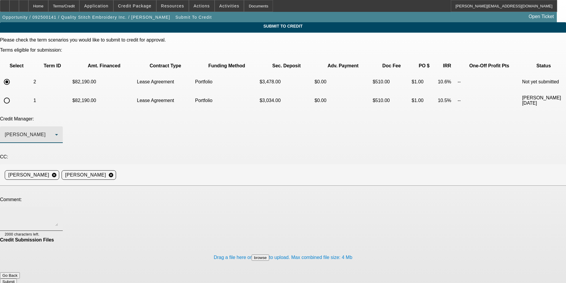
click at [58, 211] on textarea at bounding box center [31, 218] width 53 height 14
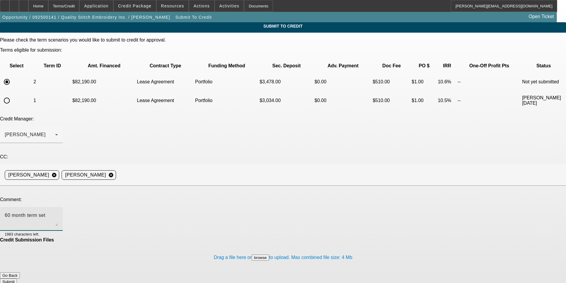
type textarea "60 month term set"
click at [17, 278] on button "Submit" at bounding box center [8, 281] width 17 height 6
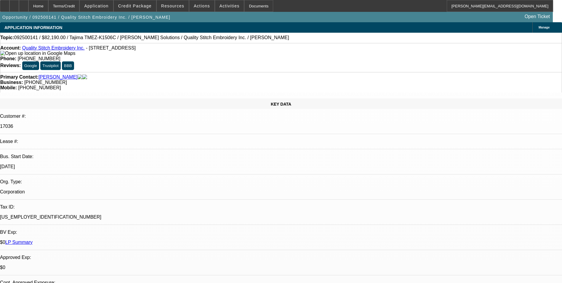
select select "0"
select select "2"
select select "0"
select select "2"
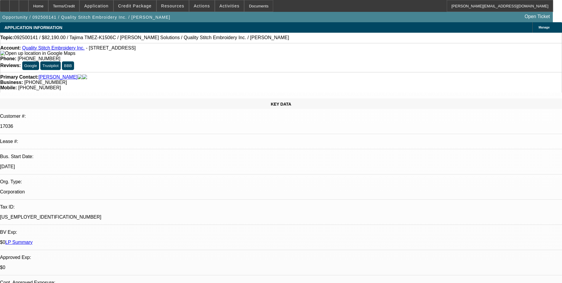
select select "0"
select select "2"
select select "0"
select select "2"
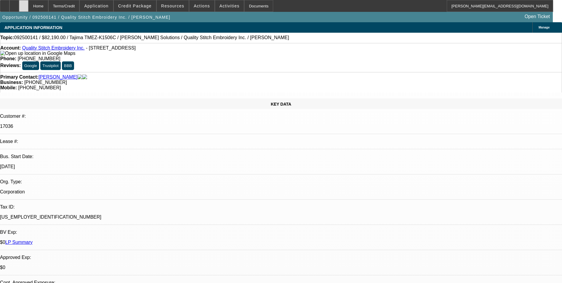
click at [24, 4] on icon at bounding box center [24, 4] width 0 height 0
select select "0"
select select "2"
select select "0"
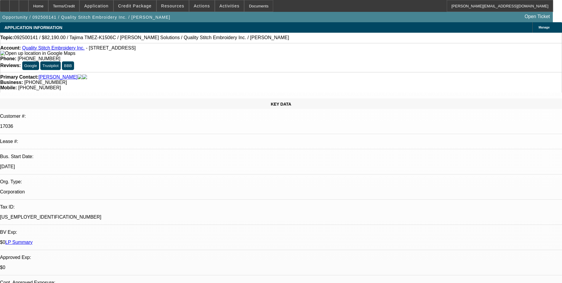
select select "2"
select select "0"
select select "1"
select select "2"
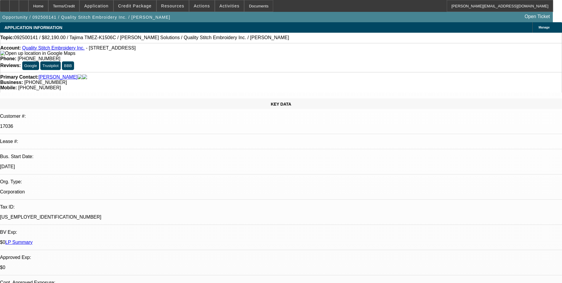
select select "1"
select select "2"
click at [142, 9] on span at bounding box center [135, 6] width 42 height 14
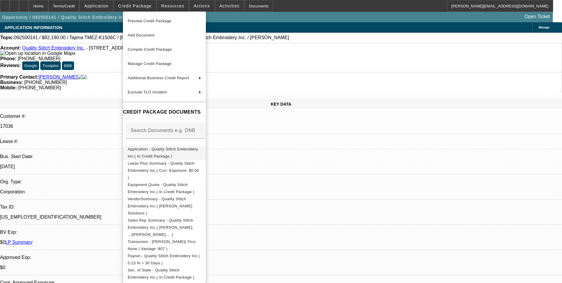
click at [180, 150] on span "Application - Quality Stitch Embroidery Inc.( In Credit Package )" at bounding box center [163, 153] width 70 height 12
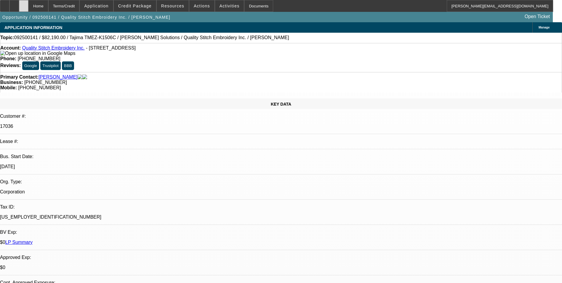
click at [24, 4] on icon at bounding box center [24, 4] width 0 height 0
select select "0"
select select "2"
select select "0"
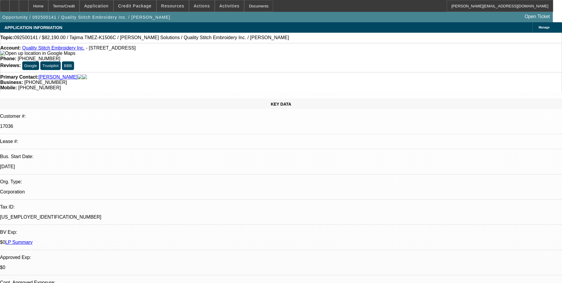
select select "2"
select select "0"
select select "2"
select select "0"
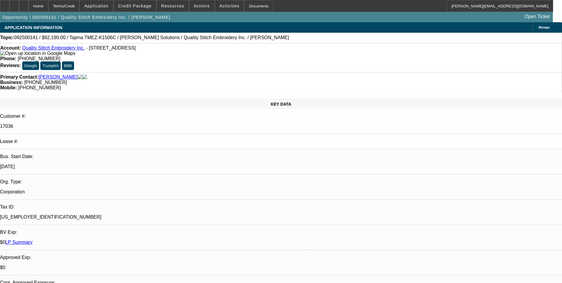
select select "2"
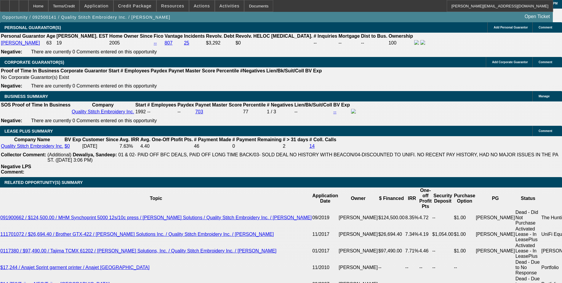
scroll to position [918, 0]
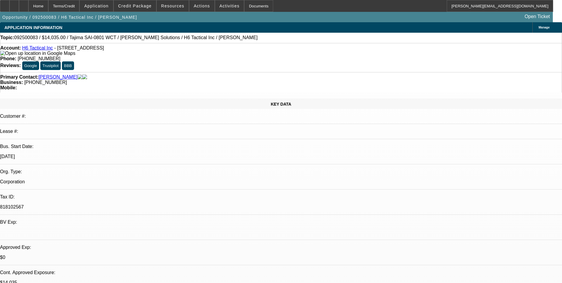
select select "0"
select select "2"
select select "0"
select select "6"
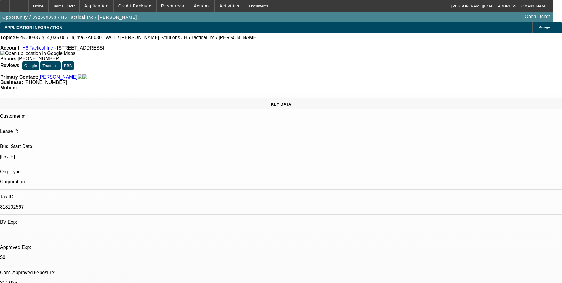
select select "0"
select select "2"
select select "0"
select select "6"
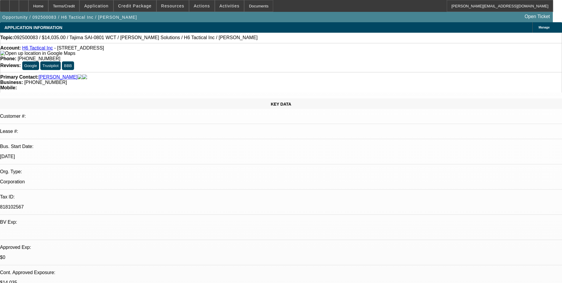
select select "0"
select select "2"
select select "0"
select select "6"
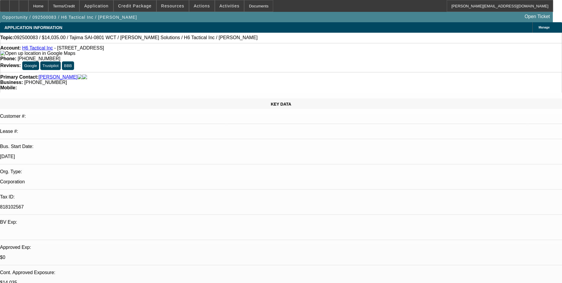
select select "0"
select select "2"
select select "0"
select select "6"
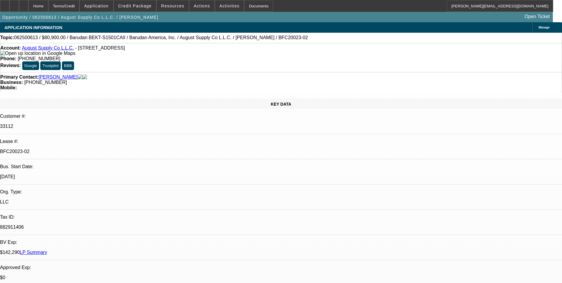
select select "0"
select select "2"
select select "0.1"
select select "4"
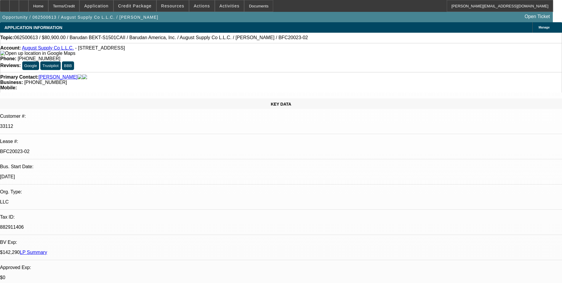
select select "0"
select select "2"
select select "0.1"
select select "4"
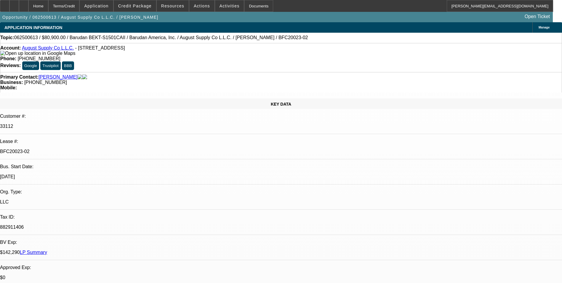
select select "0"
select select "2"
select select "0.1"
select select "4"
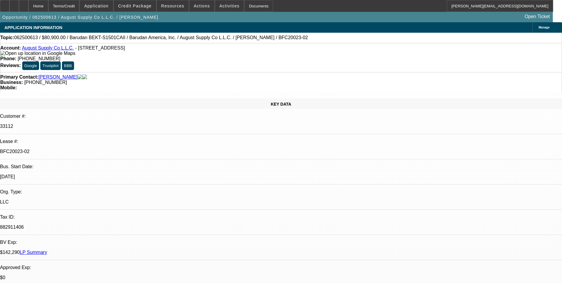
select select "0"
select select "2"
select select "0.1"
select select "4"
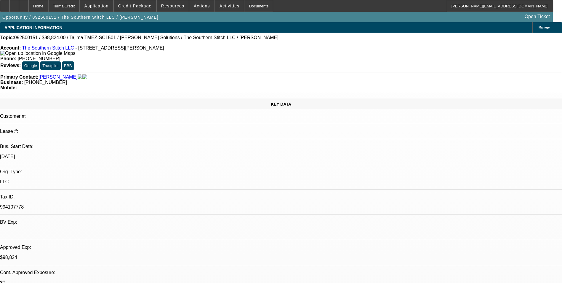
select select "0.2"
select select "2"
select select "0.1"
select select "4"
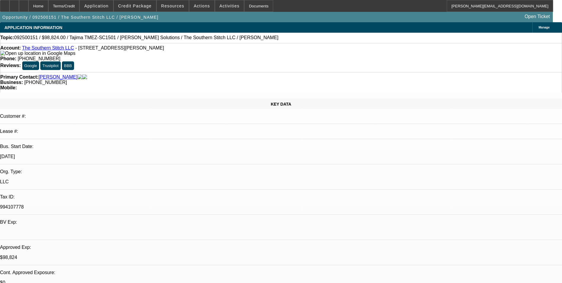
select select "0.2"
select select "2"
select select "0"
select select "6"
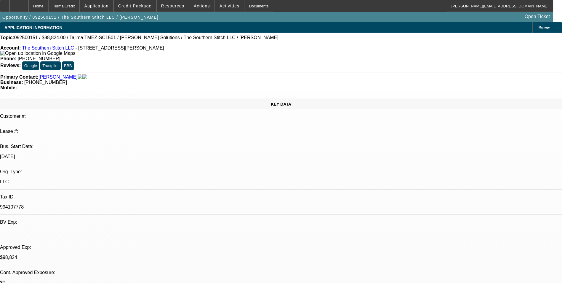
select select "0.1"
select select "2"
select select "0.1"
select select "4"
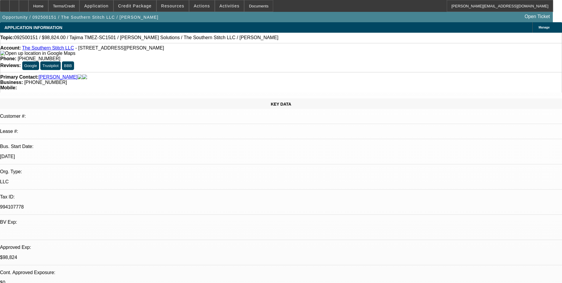
select select "0.1"
select select "2"
select select "0"
select select "6"
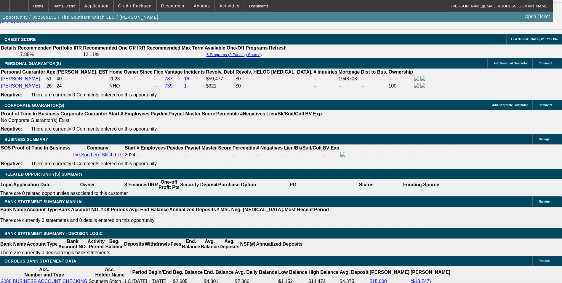
scroll to position [829, 0]
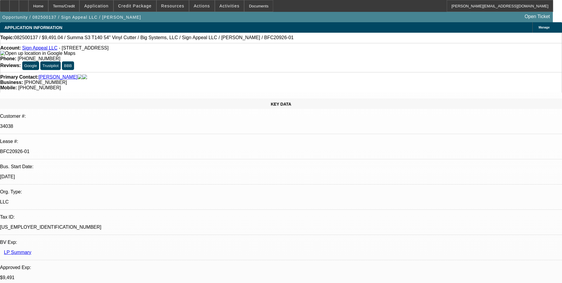
select select "0"
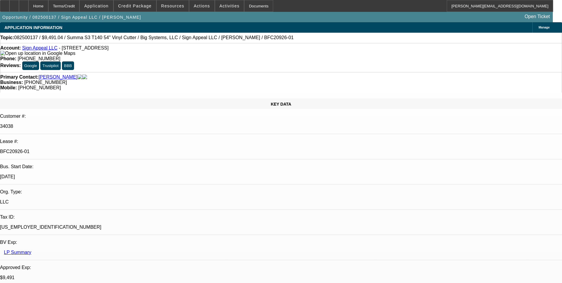
select select "0"
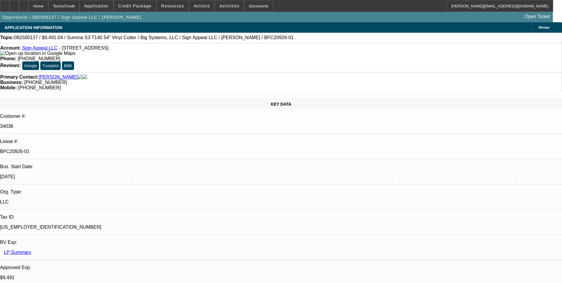
select select "2"
select select "0"
select select "1"
select select "6"
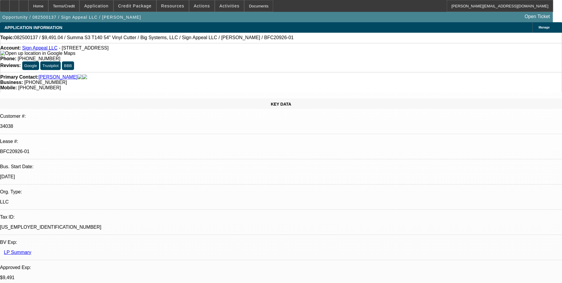
select select "1"
select select "6"
select select "1"
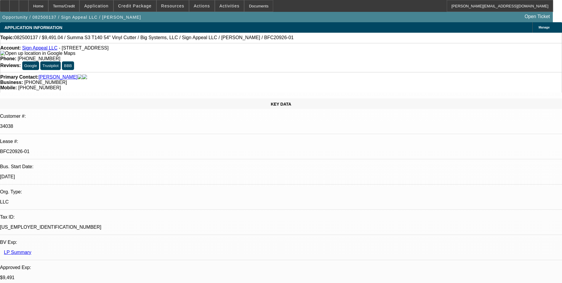
select select "6"
select select "1"
select select "2"
select select "6"
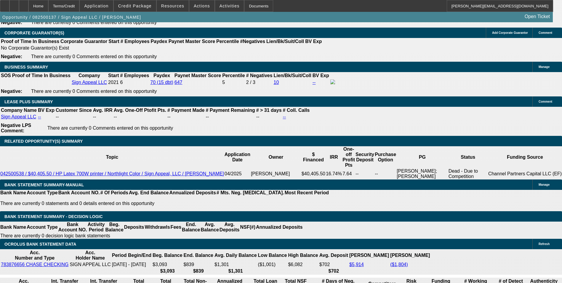
scroll to position [978, 0]
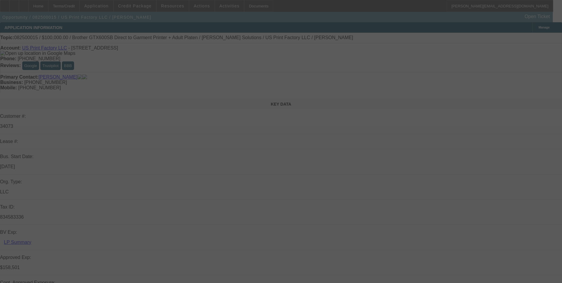
select select "0"
select select "2"
select select "0"
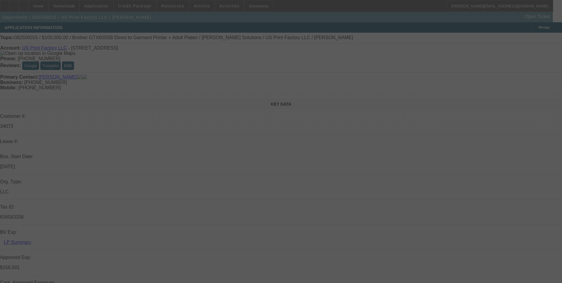
select select "0"
select select "2"
select select "0"
select select "2"
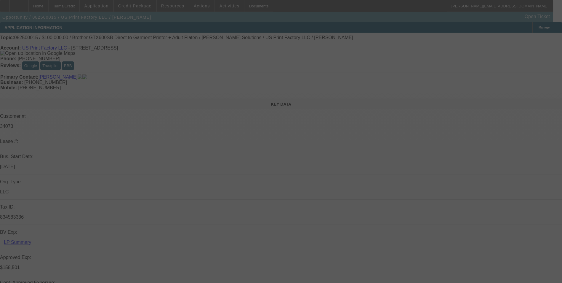
select select "0"
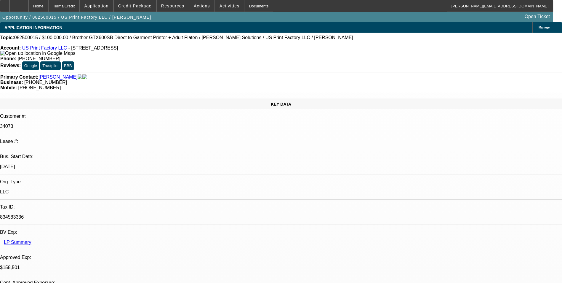
select select "1"
select select "2"
select select "6"
select select "1"
select select "2"
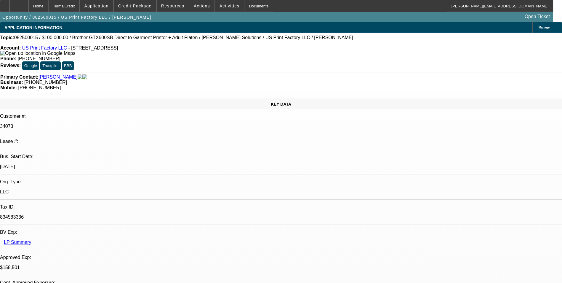
select select "6"
select select "1"
select select "2"
select select "6"
select select "1"
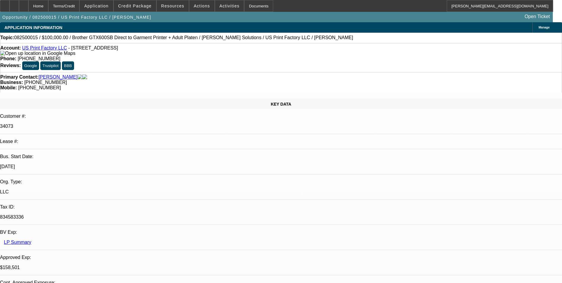
select select "2"
select select "6"
click at [14, 4] on icon at bounding box center [14, 4] width 0 height 0
click at [150, 8] on span "Credit Package" at bounding box center [134, 6] width 33 height 5
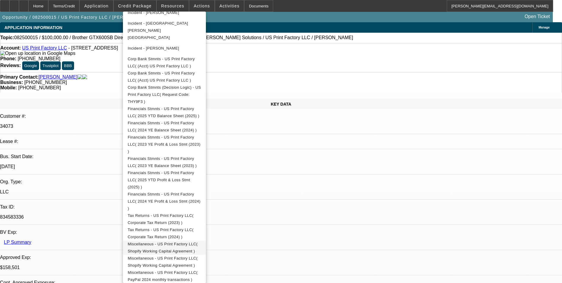
scroll to position [307, 0]
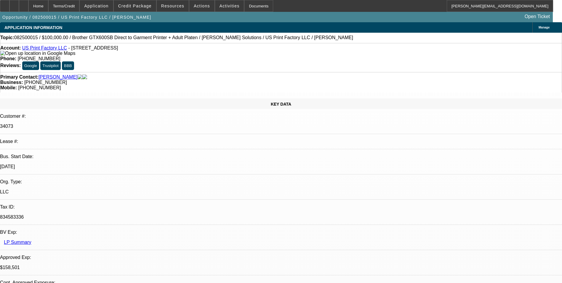
click at [57, 49] on link "US Print Factory LLC" at bounding box center [44, 47] width 45 height 5
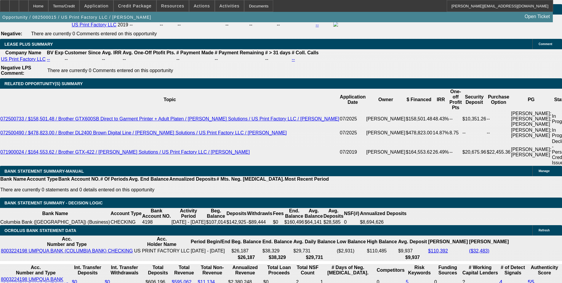
scroll to position [1007, 0]
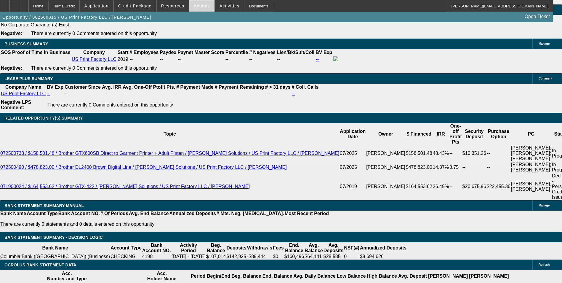
click at [195, 8] on span at bounding box center [201, 6] width 25 height 14
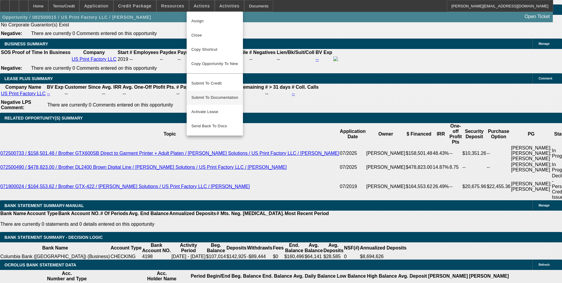
click at [227, 94] on span "Submit To Documentation" at bounding box center [214, 97] width 47 height 7
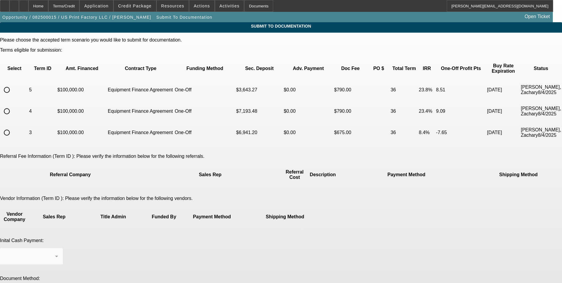
click at [13, 105] on input "radio" at bounding box center [7, 111] width 12 height 12
radio input "true"
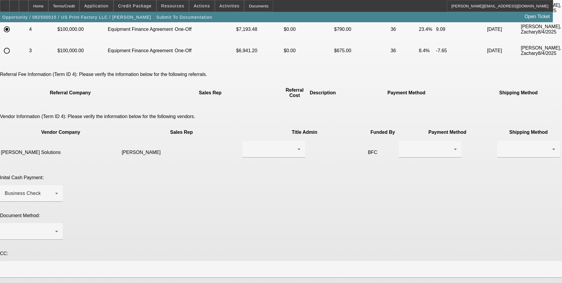
scroll to position [89, 0]
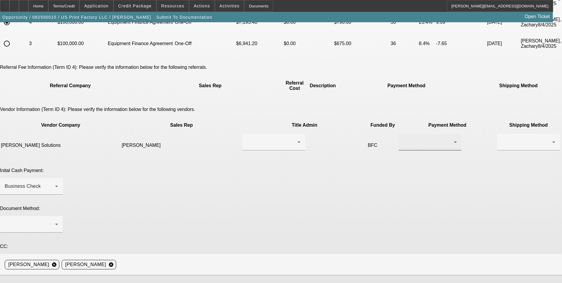
click at [403, 138] on div at bounding box center [428, 141] width 50 height 7
click at [329, 153] on mat-option "ACH" at bounding box center [342, 155] width 63 height 14
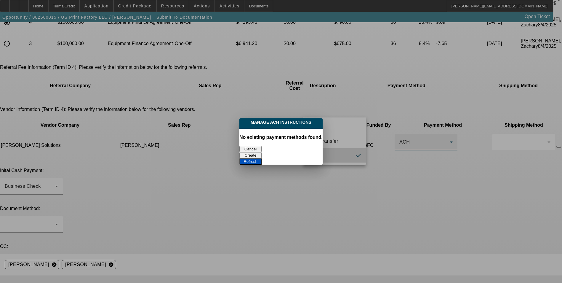
scroll to position [0, 0]
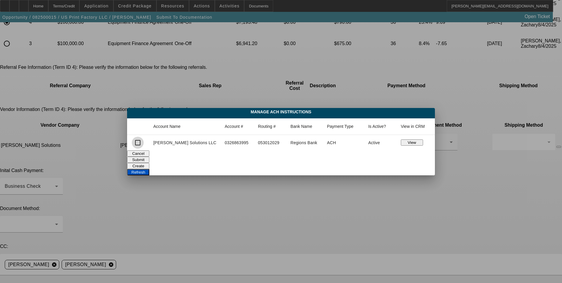
click at [144, 144] on input "checkbox" at bounding box center [138, 143] width 12 height 12
checkbox input "true"
click at [149, 159] on button "Submit" at bounding box center [138, 159] width 22 height 6
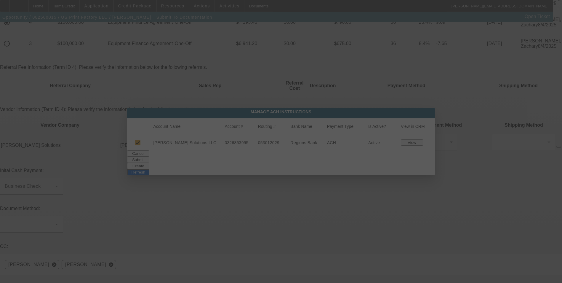
scroll to position [89, 0]
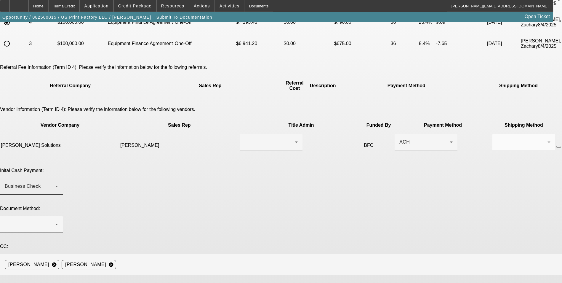
click at [55, 182] on div "Business Check" at bounding box center [30, 185] width 50 height 7
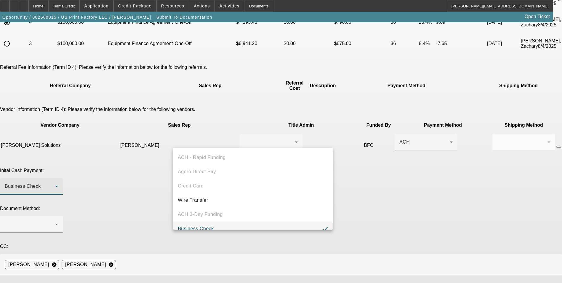
scroll to position [6, 0]
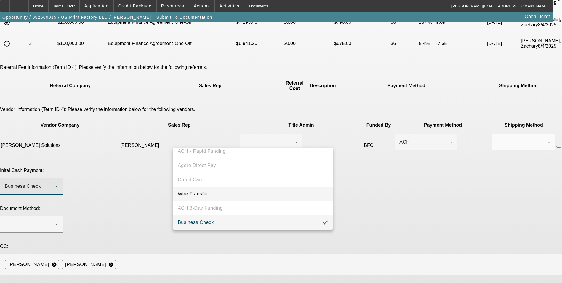
click at [203, 192] on span "Wire Transfer" at bounding box center [193, 193] width 31 height 7
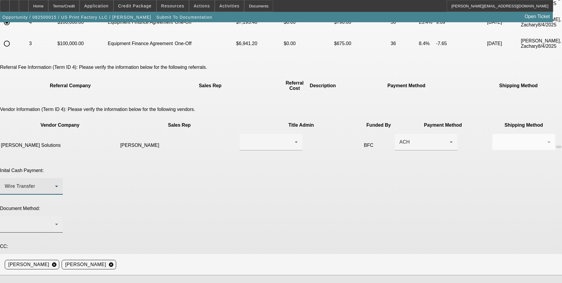
click at [55, 220] on div at bounding box center [30, 223] width 50 height 7
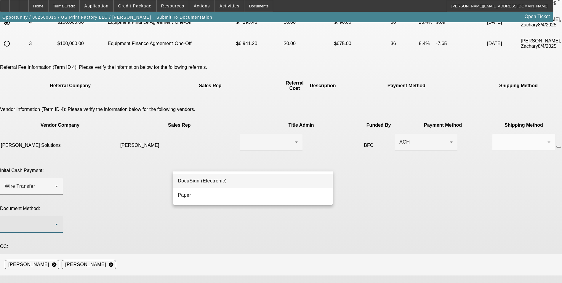
click at [223, 181] on span "DocuSign (Electronic)" at bounding box center [202, 180] width 49 height 7
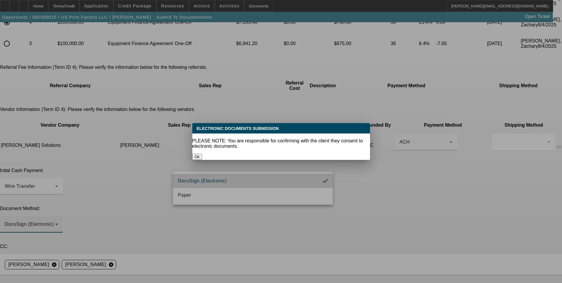
scroll to position [0, 0]
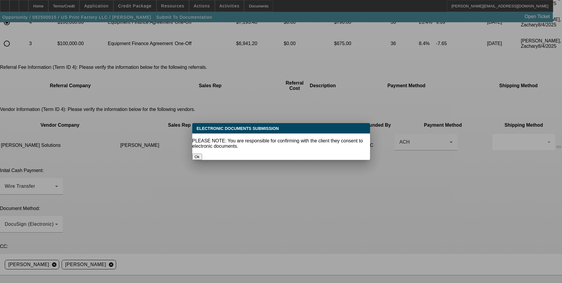
click at [202, 153] on button "Ok" at bounding box center [197, 156] width 10 height 6
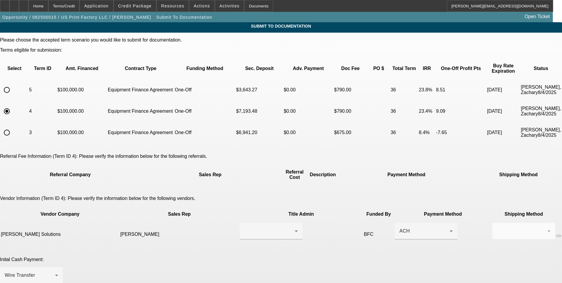
scroll to position [89, 0]
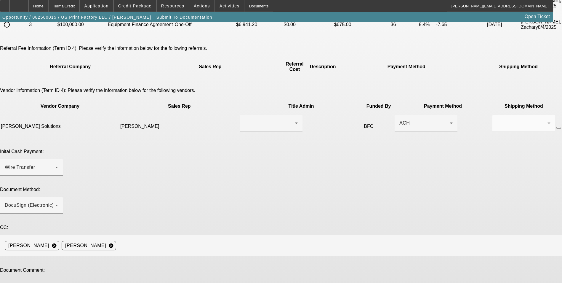
scroll to position [108, 0]
type textarea "Ready for EFA docs. There are currently (2) other deals in docs for this custom…"
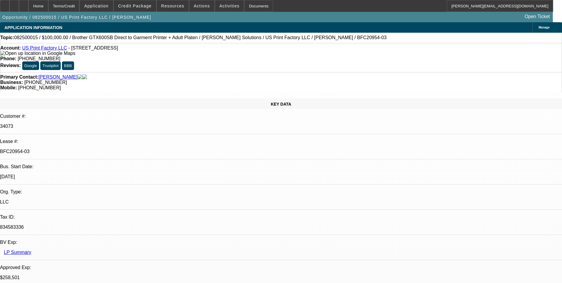
select select "0"
select select "2"
select select "0"
select select "6"
select select "0"
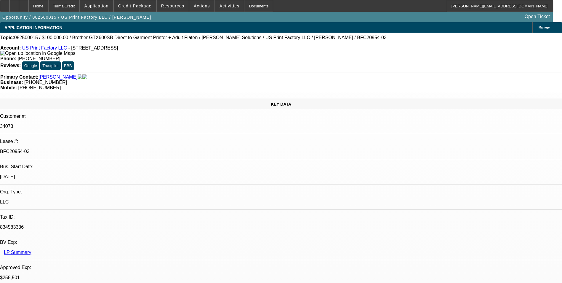
select select "2"
select select "0"
select select "6"
select select "0"
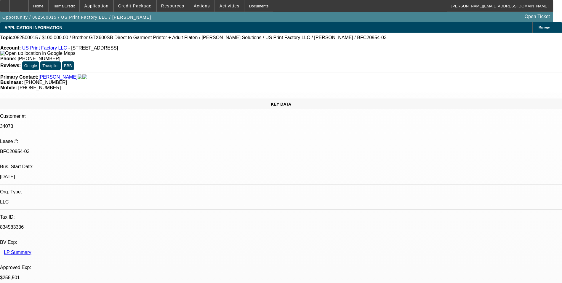
select select "2"
select select "0"
select select "6"
select select "0"
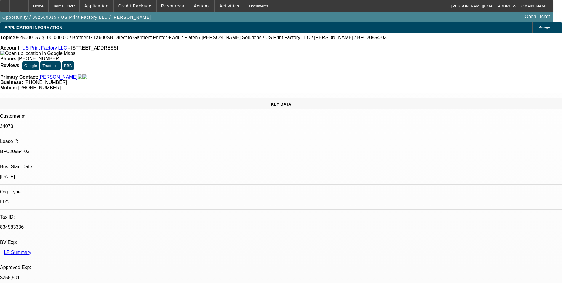
select select "2"
select select "0"
select select "6"
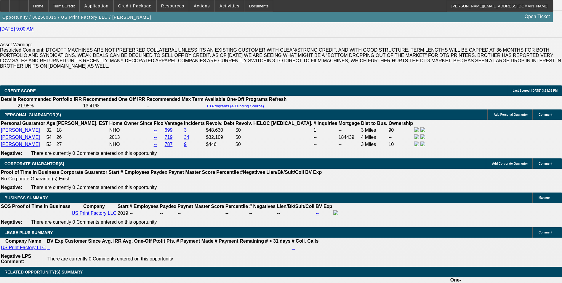
scroll to position [918, 0]
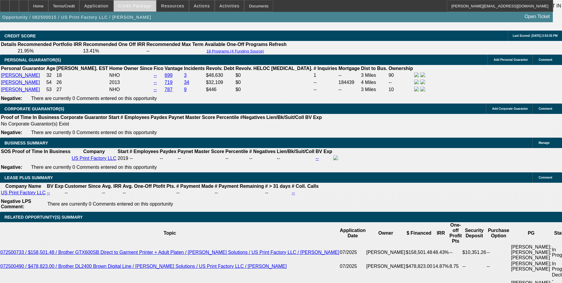
click at [144, 9] on span at bounding box center [135, 6] width 42 height 14
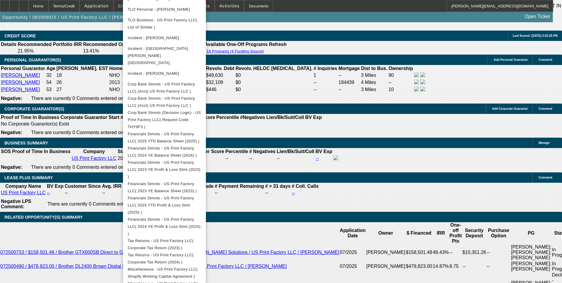
scroll to position [295, 0]
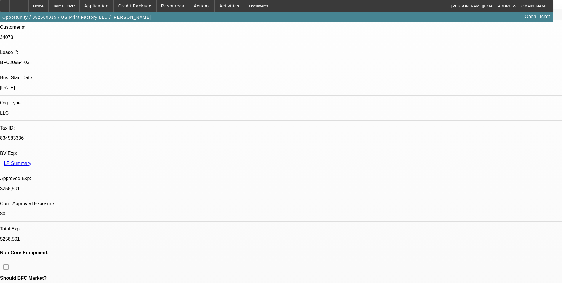
scroll to position [0, 0]
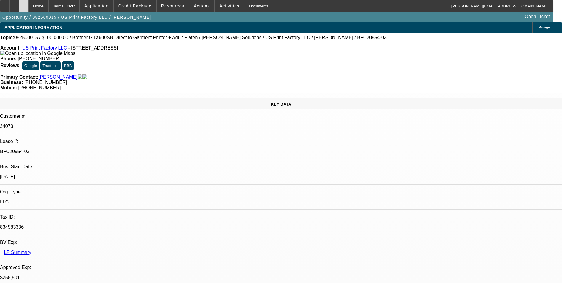
click at [28, 7] on div at bounding box center [23, 6] width 9 height 12
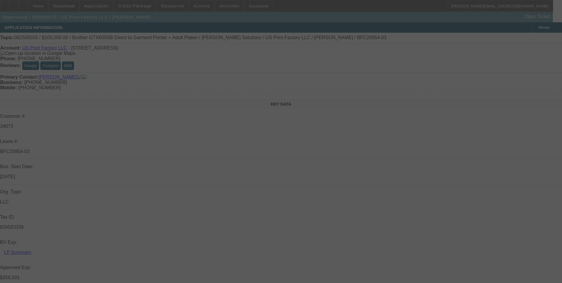
select select "0"
select select "2"
select select "0"
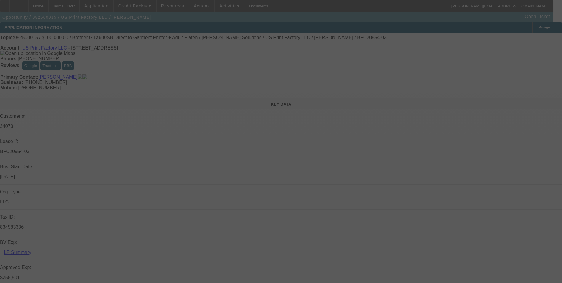
select select "0"
select select "2"
select select "0"
select select "2"
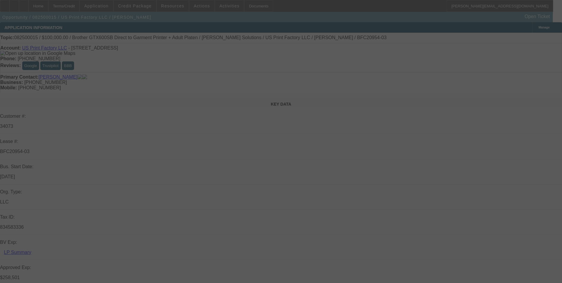
select select "0"
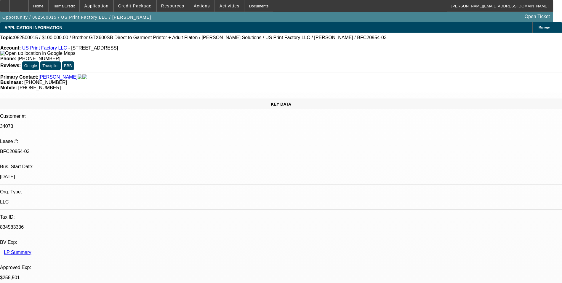
select select "1"
select select "2"
select select "6"
select select "1"
select select "2"
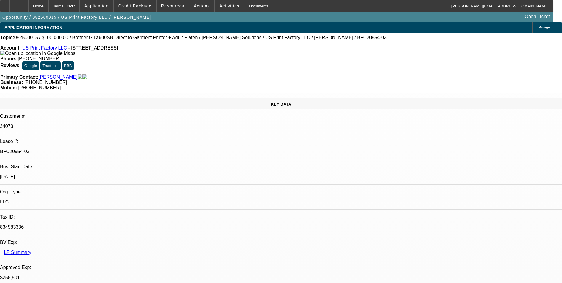
select select "6"
select select "1"
select select "2"
select select "6"
select select "1"
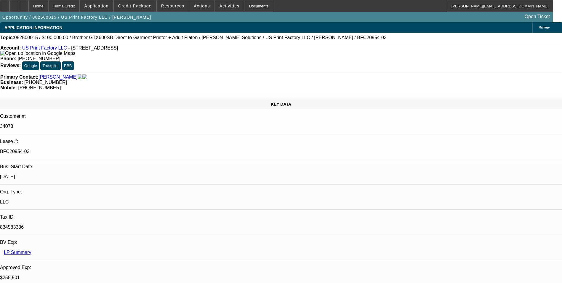
select select "2"
select select "6"
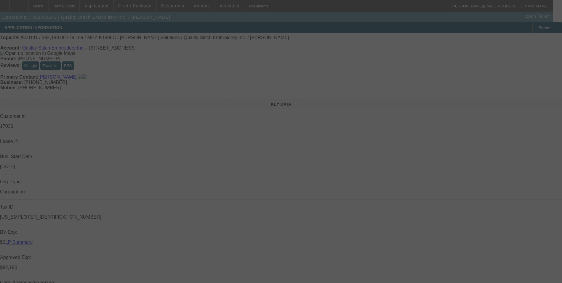
select select "0"
select select "2"
select select "0"
select select "2"
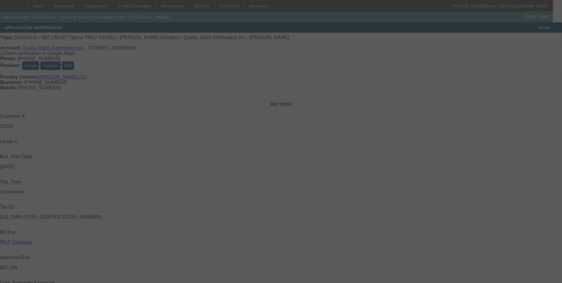
select select "0"
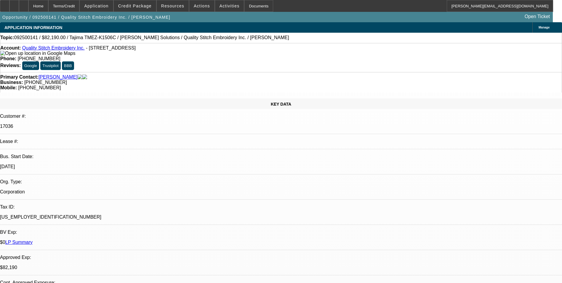
select select "1"
select select "2"
select select "1"
select select "2"
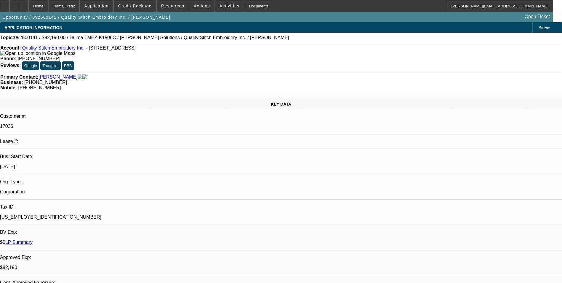
select select "2"
click at [28, 5] on div at bounding box center [23, 6] width 9 height 12
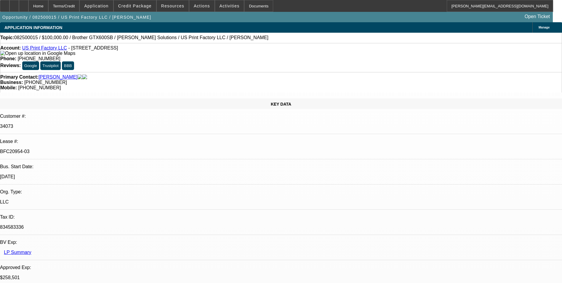
select select "0"
select select "2"
select select "0"
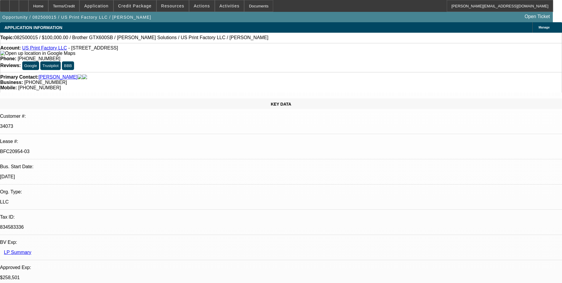
select select "0"
select select "2"
select select "0"
select select "2"
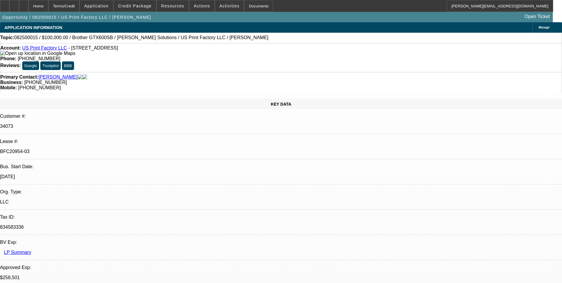
select select "0"
select select "1"
select select "2"
select select "6"
select select "1"
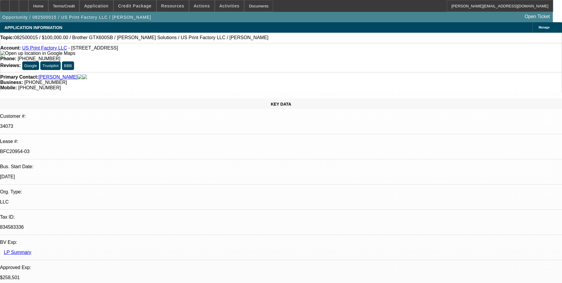
select select "2"
select select "6"
select select "1"
select select "2"
select select "6"
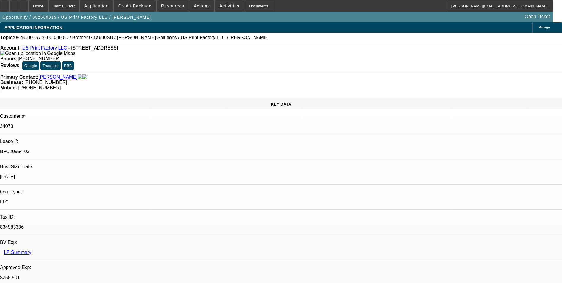
select select "1"
select select "2"
select select "6"
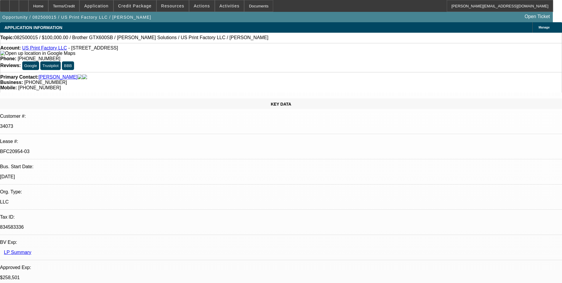
scroll to position [178, 0]
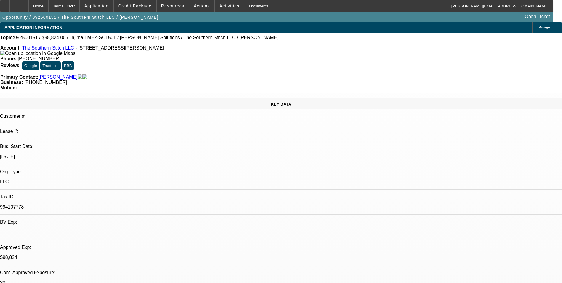
select select "0.2"
select select "2"
select select "0.1"
select select "4"
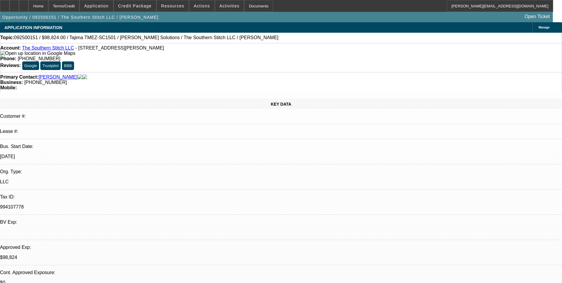
select select "0.2"
select select "2"
select select "0"
select select "6"
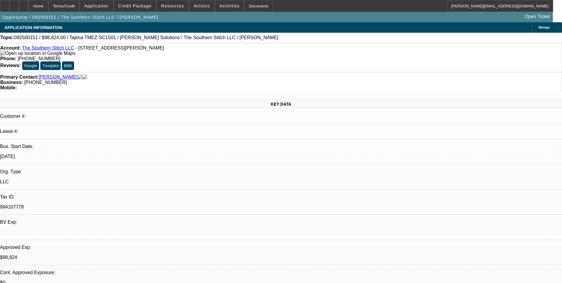
select select "0.1"
select select "2"
select select "0.1"
select select "4"
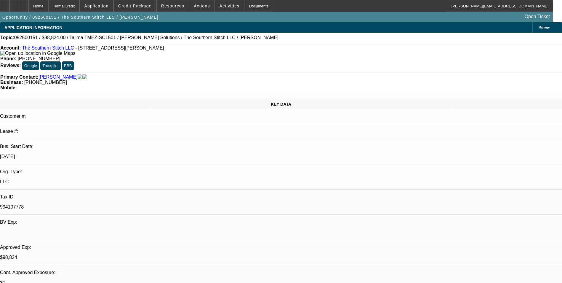
select select "0.1"
select select "2"
select select "0"
select select "6"
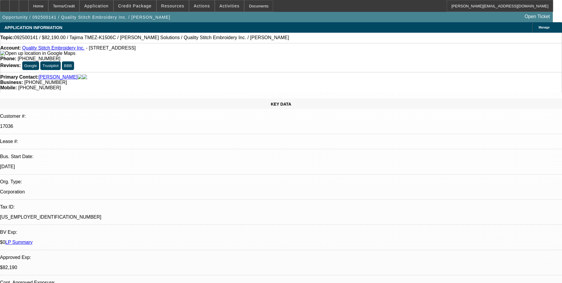
select select "0"
select select "2"
select select "0"
select select "2"
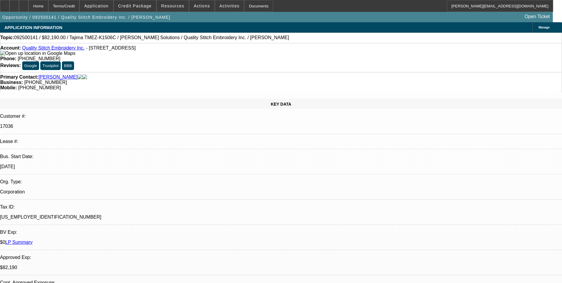
select select "0"
select select "1"
select select "2"
select select "1"
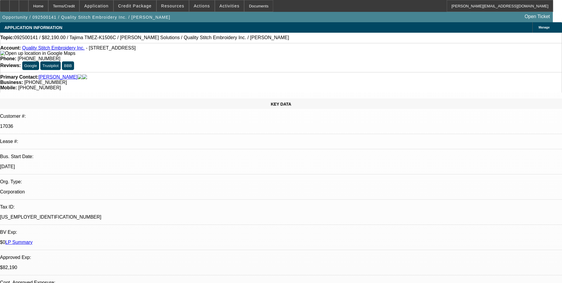
select select "2"
click at [264, 72] on div "Primary Contact: [PERSON_NAME] Business: [PHONE_NUMBER] Mobile: [PHONE_NUMBER]" at bounding box center [281, 82] width 562 height 20
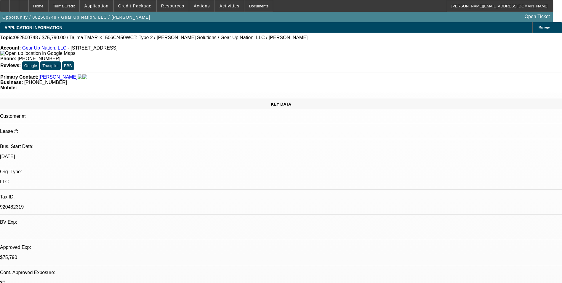
select select "0"
select select "2"
select select "0"
select select "2"
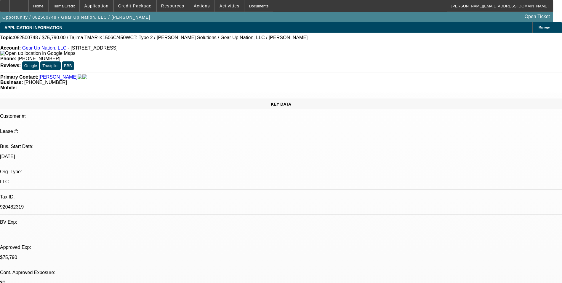
select select "0"
select select "2"
select select "0"
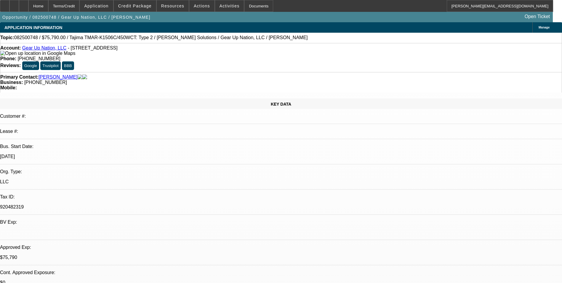
select select "2"
select select "0"
select select "1"
select select "2"
select select "6"
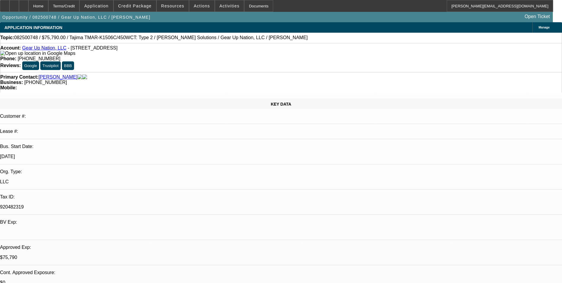
select select "1"
select select "2"
select select "6"
select select "1"
select select "2"
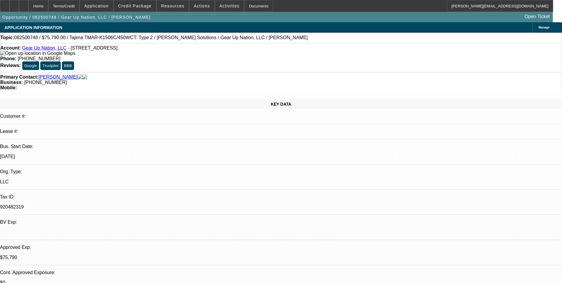
select select "6"
select select "1"
select select "2"
select select "6"
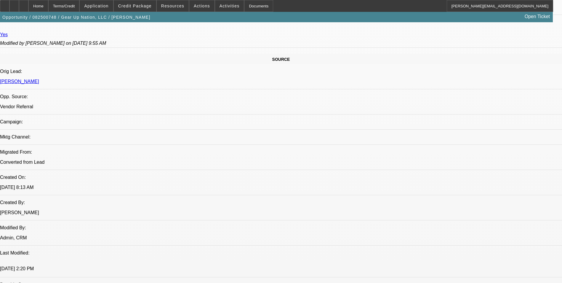
scroll to position [30, 0]
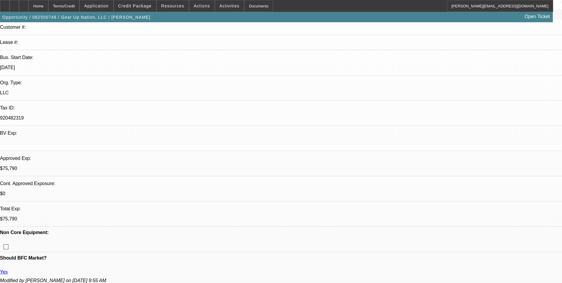
scroll to position [0, 0]
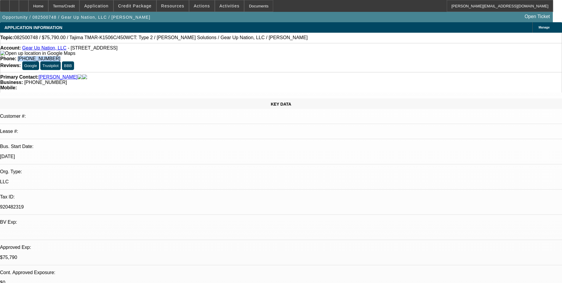
drag, startPoint x: 236, startPoint y: 50, endPoint x: 206, endPoint y: 52, distance: 29.7
click at [206, 56] on div "Phone: [PHONE_NUMBER]" at bounding box center [280, 58] width 561 height 5
drag, startPoint x: 206, startPoint y: 52, endPoint x: 211, endPoint y: 49, distance: 5.2
copy span "[PHONE_NUMBER]"
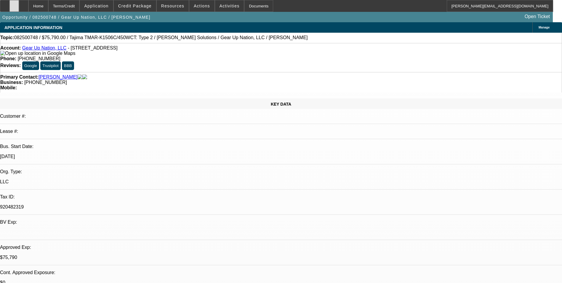
click at [19, 8] on div at bounding box center [13, 6] width 9 height 12
click at [151, 6] on span "Credit Package" at bounding box center [134, 6] width 33 height 5
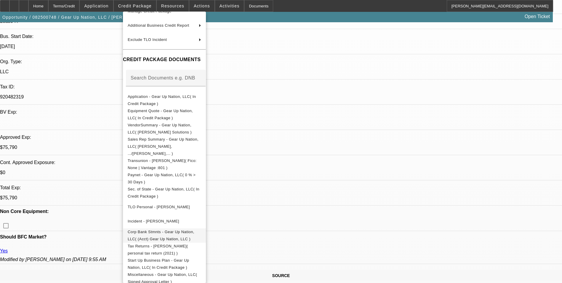
scroll to position [178, 0]
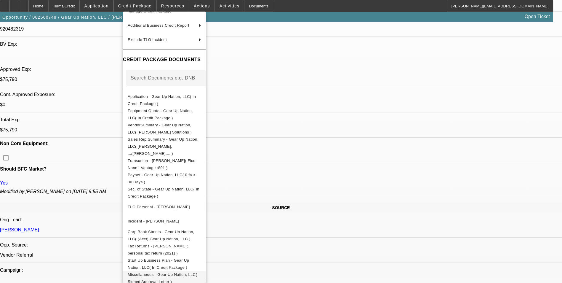
click at [197, 272] on span "Miscellaneous - Gear Up Nation, LLC( Signed Approval Letter )" at bounding box center [162, 278] width 69 height 12
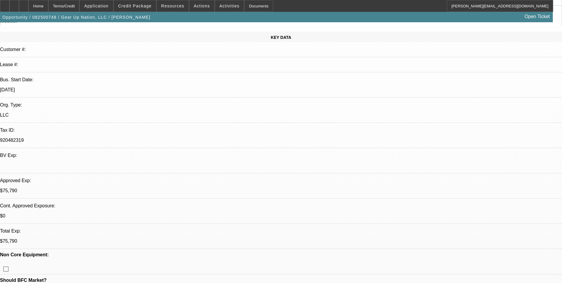
scroll to position [0, 0]
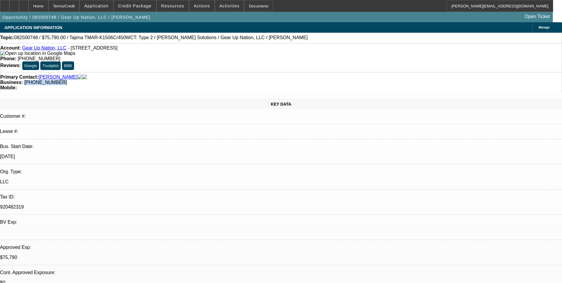
drag, startPoint x: 241, startPoint y: 67, endPoint x: 211, endPoint y: 68, distance: 29.6
click at [211, 80] on div "Business: [PHONE_NUMBER]" at bounding box center [280, 82] width 561 height 5
copy span "[PHONE_NUMBER]"
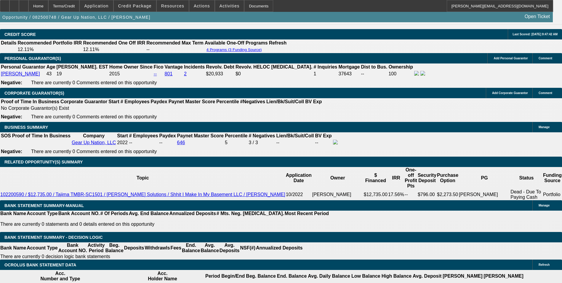
scroll to position [859, 0]
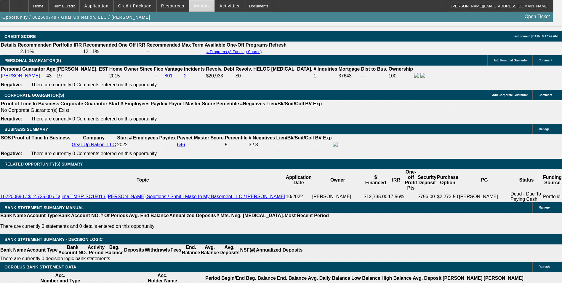
click at [201, 7] on span "Actions" at bounding box center [202, 6] width 16 height 5
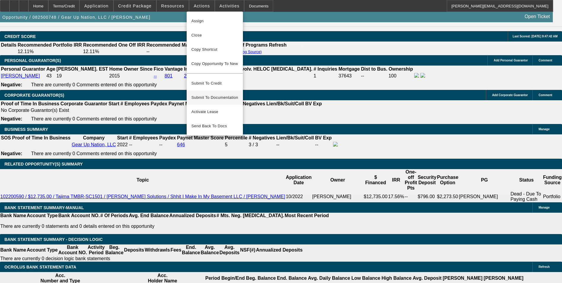
click at [231, 94] on span "Submit To Documentation" at bounding box center [214, 97] width 47 height 7
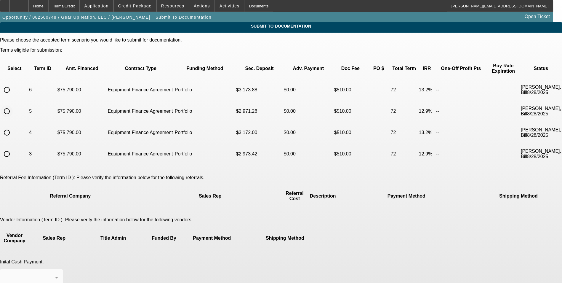
click at [13, 105] on input "radio" at bounding box center [7, 111] width 12 height 12
radio input "true"
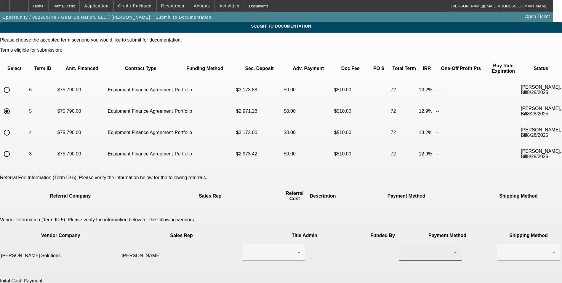
click at [403, 249] on div at bounding box center [428, 252] width 50 height 7
click at [326, 252] on mat-option "ACH" at bounding box center [342, 250] width 63 height 14
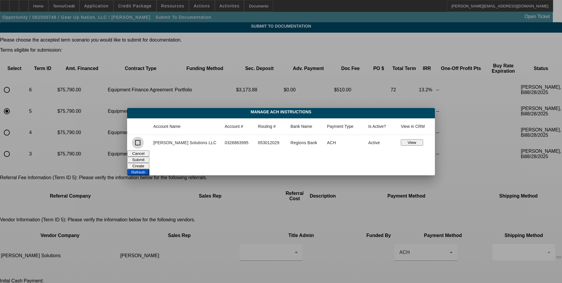
click at [144, 143] on input "checkbox" at bounding box center [138, 143] width 12 height 12
checkbox input "true"
click at [149, 157] on button "Submit" at bounding box center [138, 159] width 22 height 6
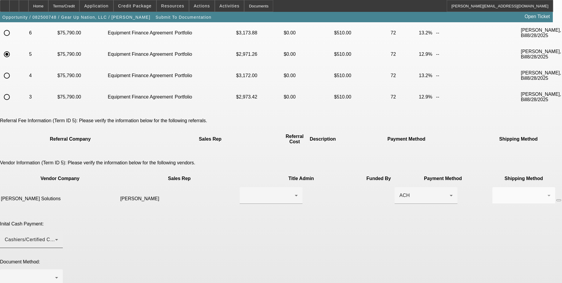
scroll to position [59, 0]
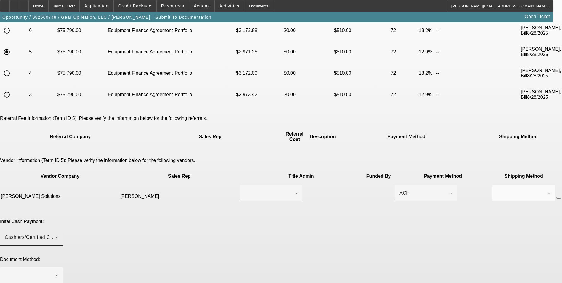
click at [55, 233] on div "Cashiers/Certified Check" at bounding box center [30, 236] width 50 height 7
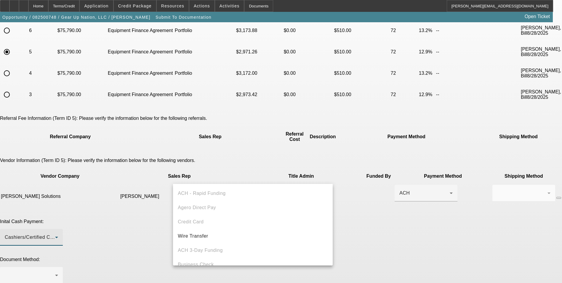
scroll to position [20, 0]
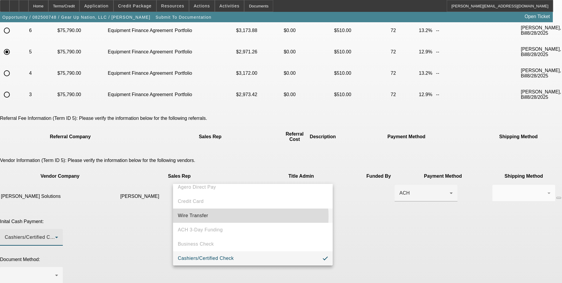
click at [225, 216] on mat-option "Wire Transfer" at bounding box center [253, 215] width 160 height 14
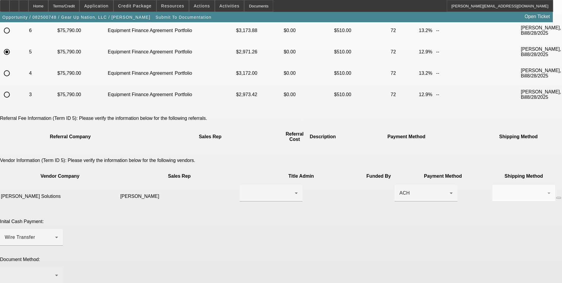
click at [58, 267] on div at bounding box center [31, 275] width 53 height 17
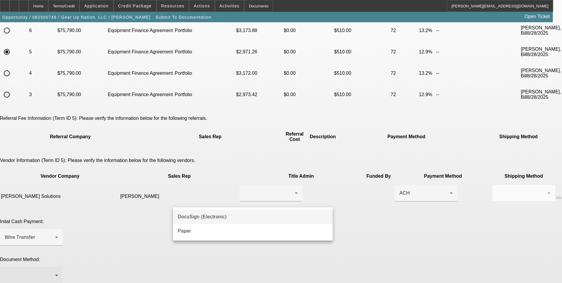
click at [227, 217] on mat-option "DocuSign (Electronic)" at bounding box center [253, 216] width 160 height 14
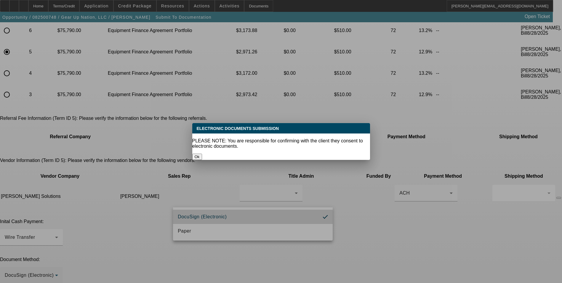
scroll to position [0, 0]
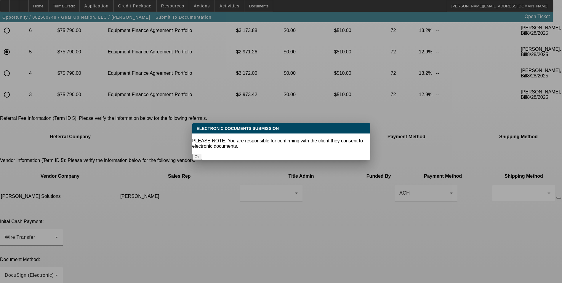
click at [202, 153] on button "Ok" at bounding box center [197, 156] width 10 height 6
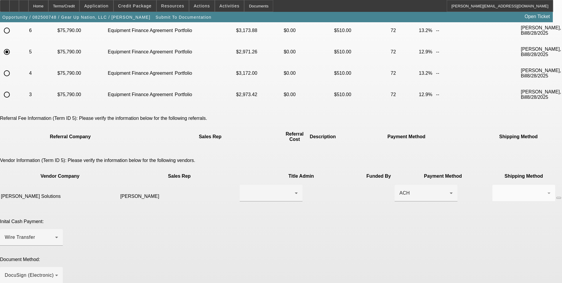
scroll to position [59, 0]
paste textarea "[PHONE_NUMBER]"
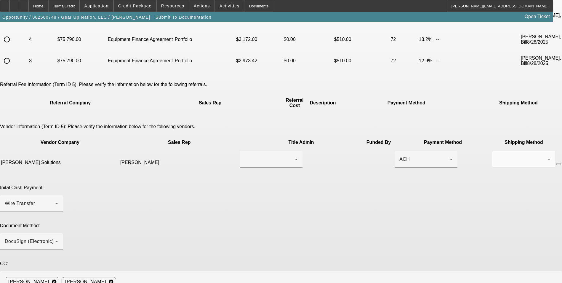
scroll to position [115, 0]
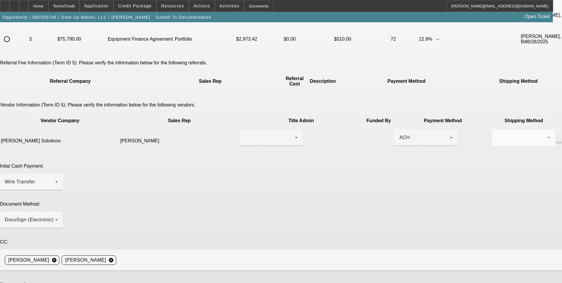
type textarea "Ready for EFA docs. Doc call can be done to [PERSON_NAME] at [PHONE_NUMBER]. Th…"
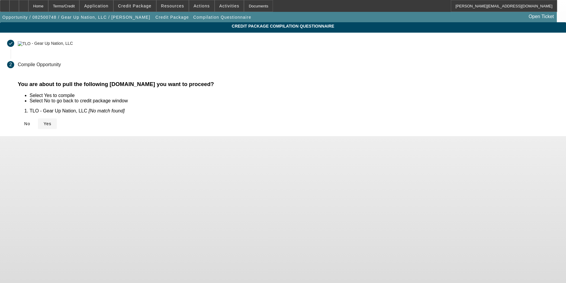
click at [52, 123] on span "Yes" at bounding box center [48, 123] width 8 height 5
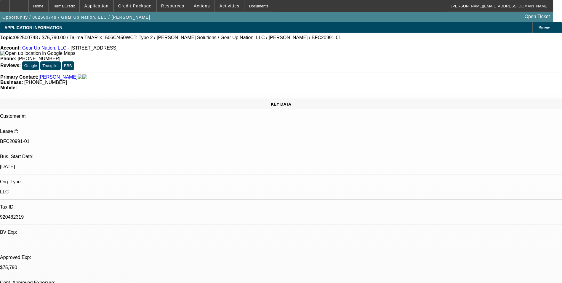
select select "0"
select select "2"
select select "0"
select select "6"
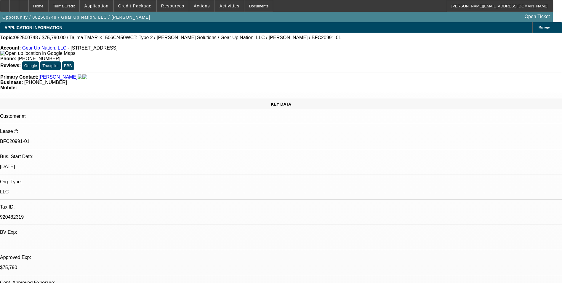
select select "0"
select select "2"
select select "0"
select select "6"
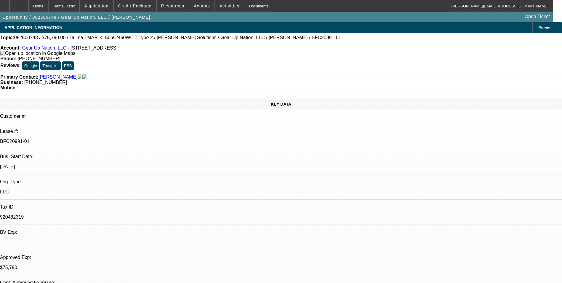
select select "0"
select select "2"
select select "0"
select select "6"
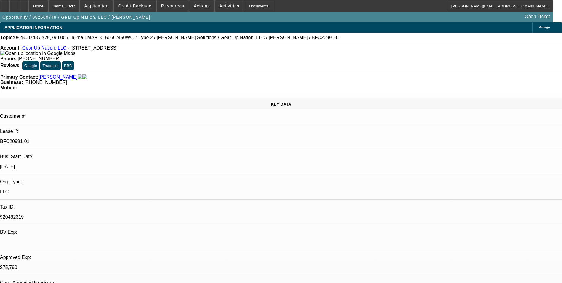
select select "0"
select select "2"
select select "0"
select select "6"
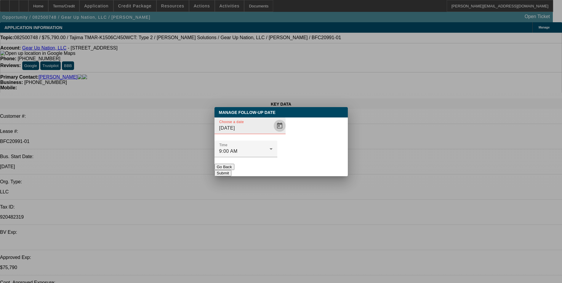
click at [273, 133] on span "Open calendar" at bounding box center [280, 125] width 14 height 14
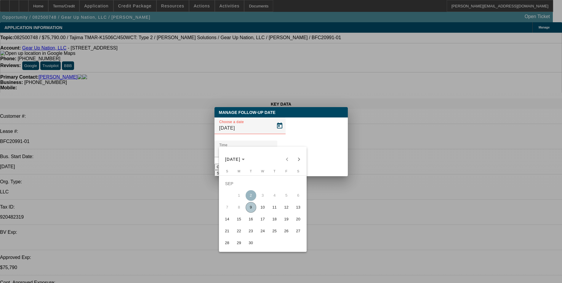
click at [276, 208] on span "11" at bounding box center [274, 207] width 11 height 11
type input "[DATE]"
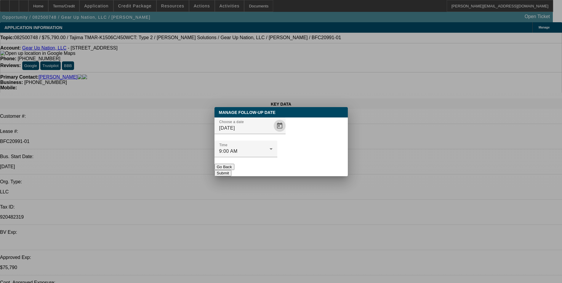
click at [231, 170] on button "Submit" at bounding box center [222, 173] width 17 height 6
